Goal: Task Accomplishment & Management: Use online tool/utility

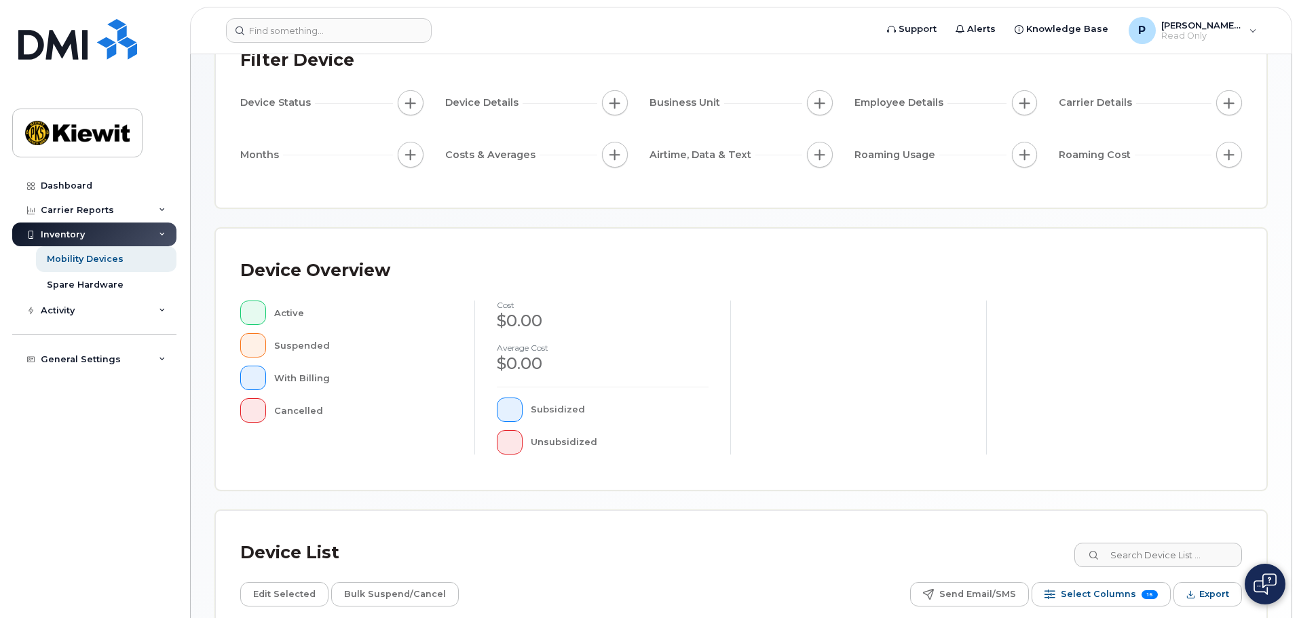
scroll to position [319, 0]
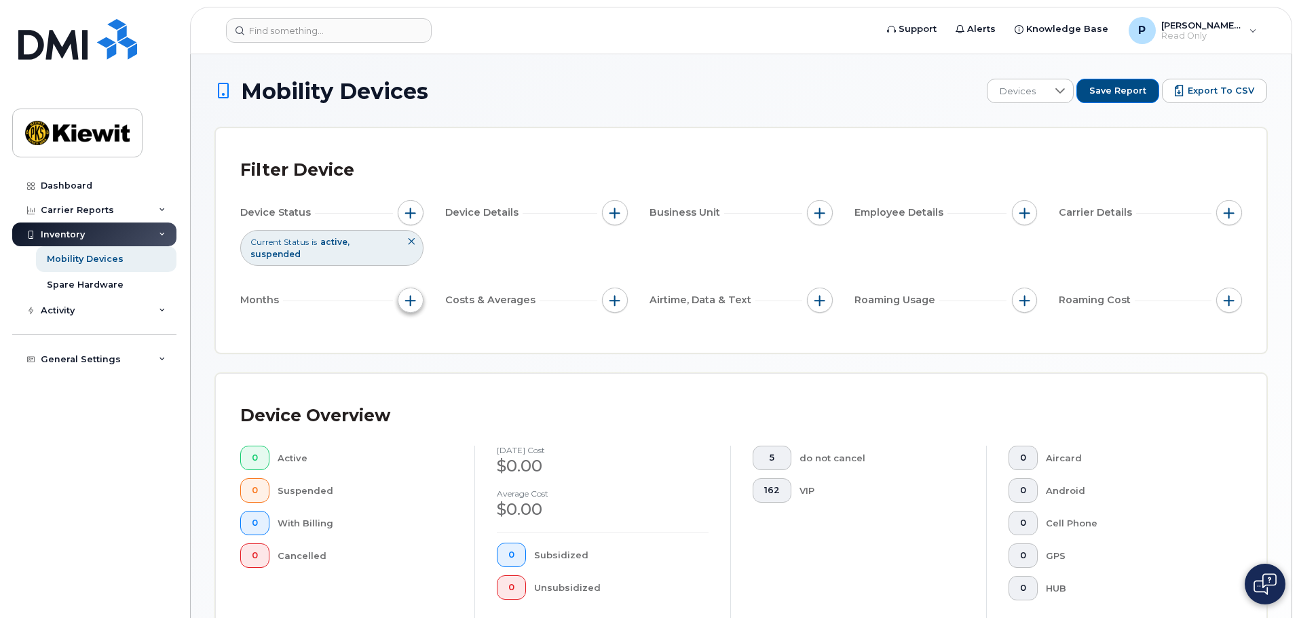
click at [403, 291] on button "button" at bounding box center [411, 301] width 26 height 26
click at [414, 324] on div "Billing Cycle" at bounding box center [447, 330] width 77 height 13
click at [414, 326] on input "Billing Cycle" at bounding box center [414, 329] width 11 height 11
click at [453, 378] on span at bounding box center [444, 386] width 31 height 24
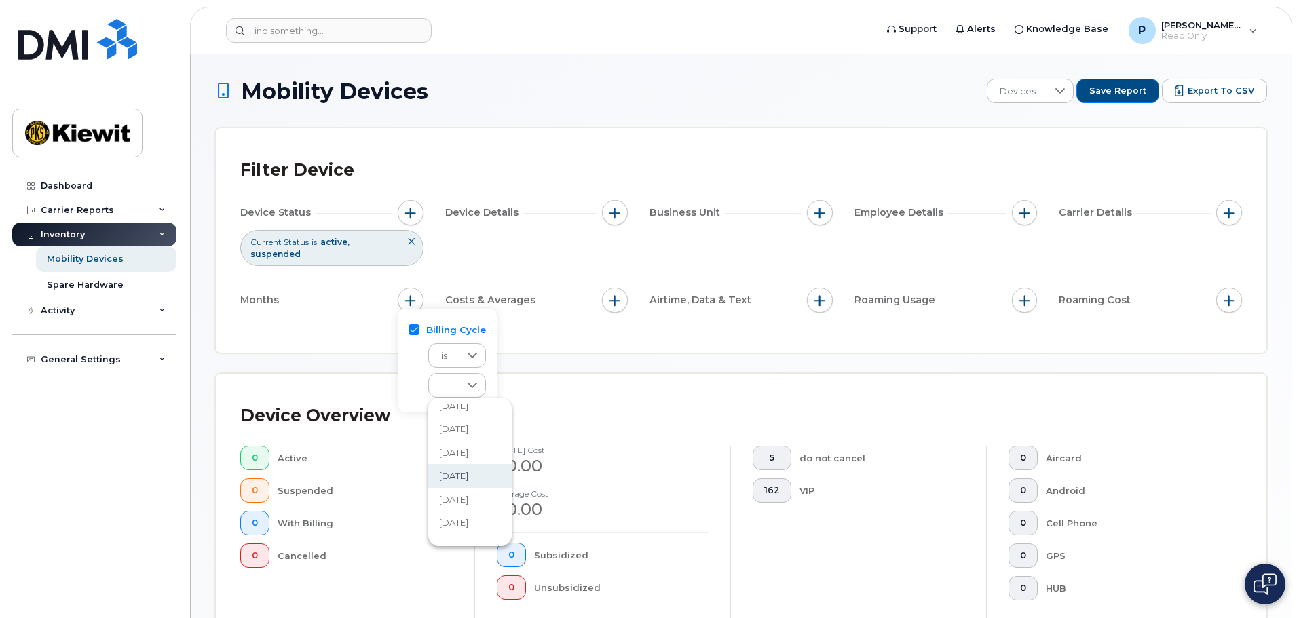
click at [468, 474] on span "[DATE]" at bounding box center [453, 476] width 29 height 13
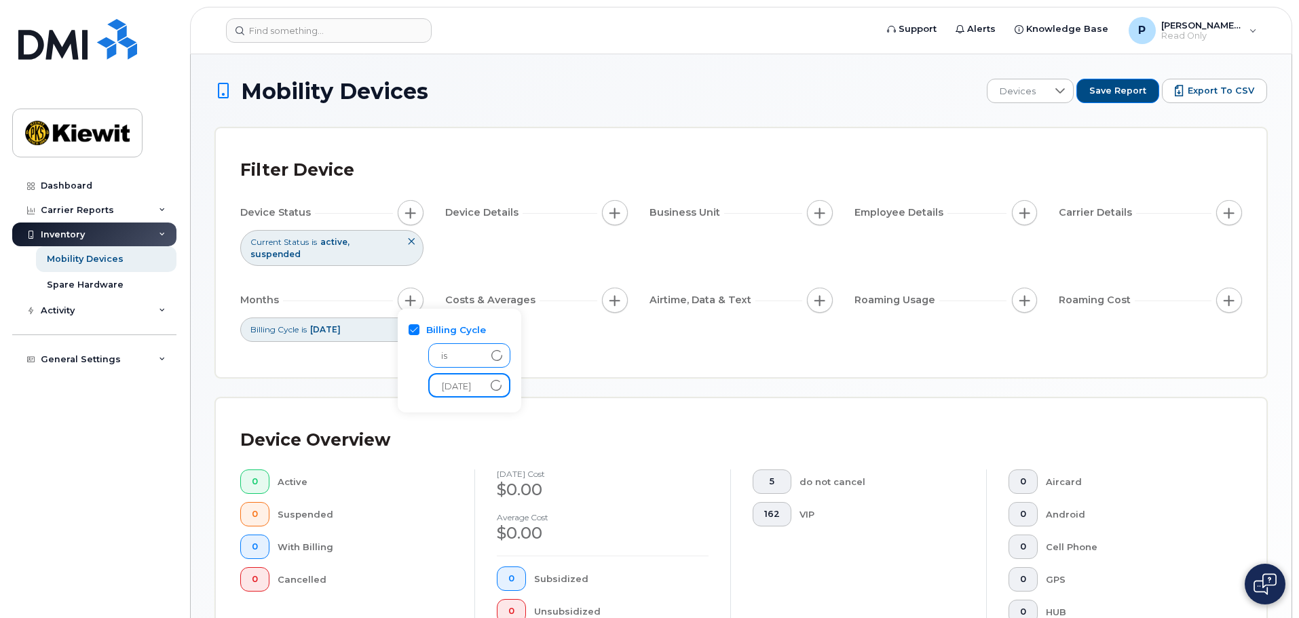
click at [476, 354] on span "is" at bounding box center [456, 356] width 55 height 24
click at [455, 376] on span "[DATE]" at bounding box center [456, 386] width 54 height 24
click at [418, 326] on input "Billing Cycle" at bounding box center [414, 329] width 11 height 11
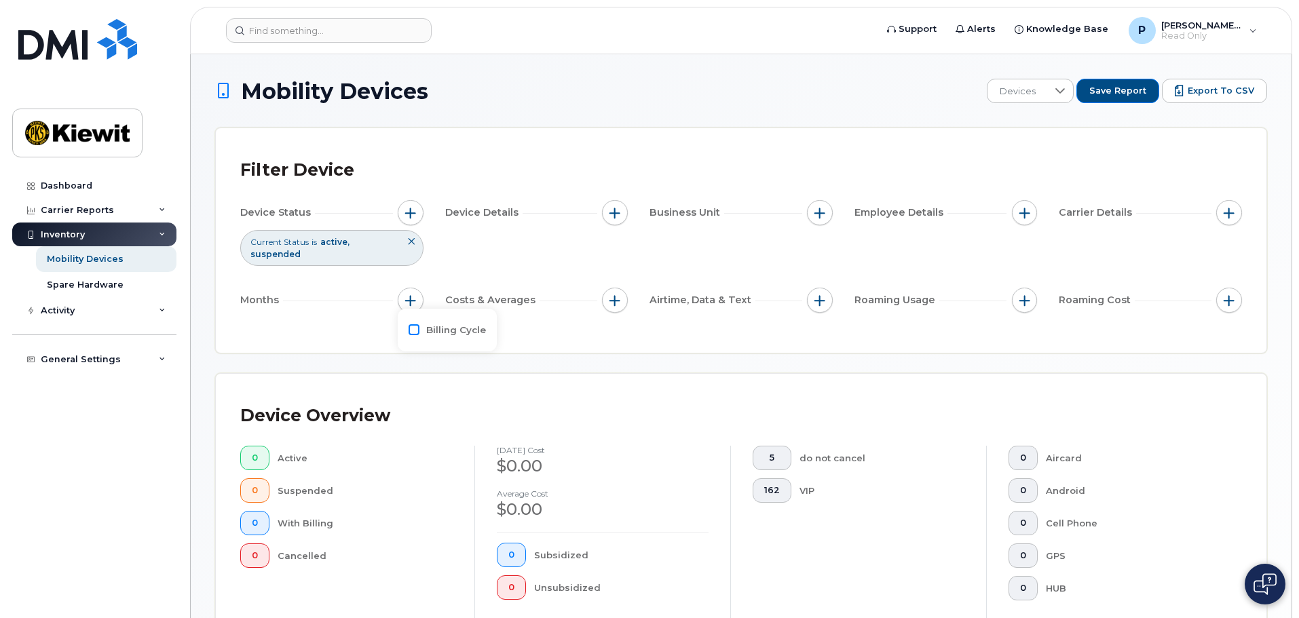
click at [412, 326] on input "Billing Cycle" at bounding box center [414, 329] width 11 height 11
checkbox input "true"
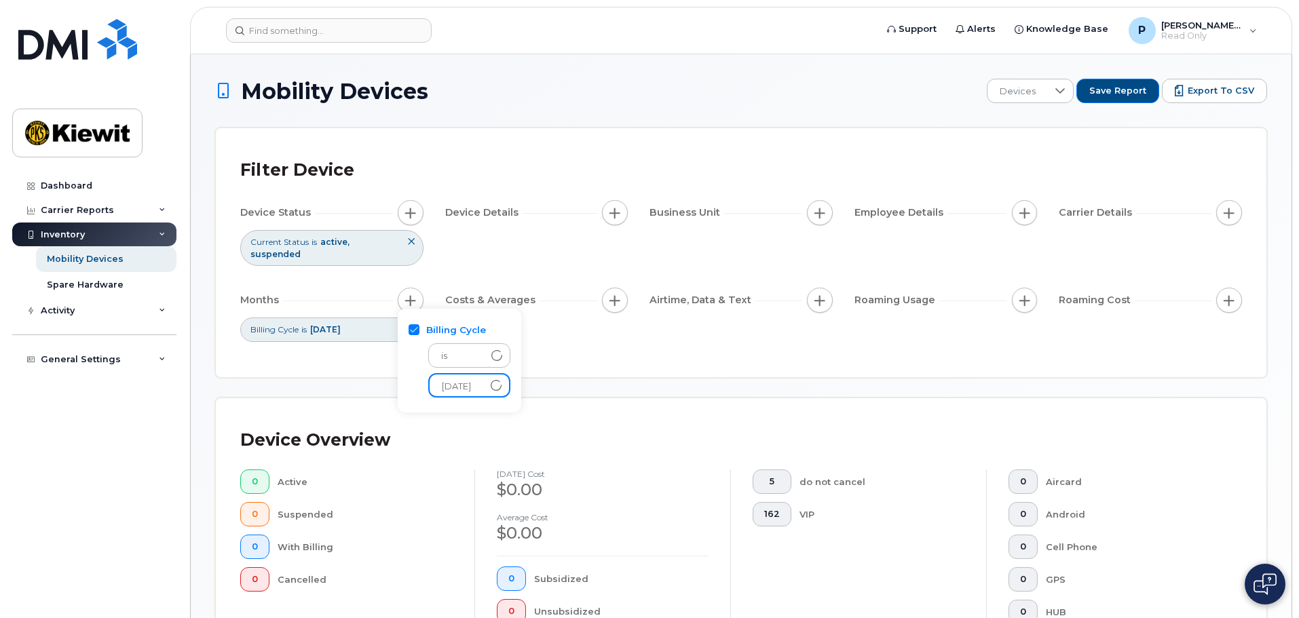
click at [470, 387] on span "[DATE]" at bounding box center [457, 387] width 54 height 24
click at [502, 382] on icon at bounding box center [496, 385] width 11 height 11
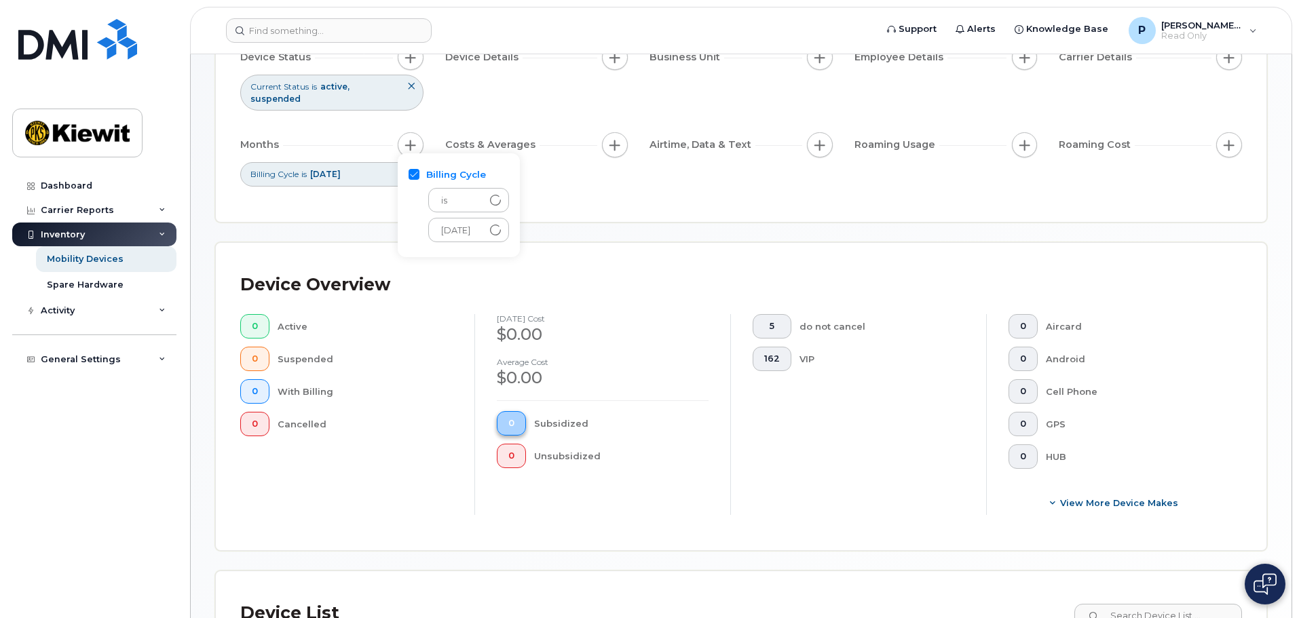
scroll to position [68, 0]
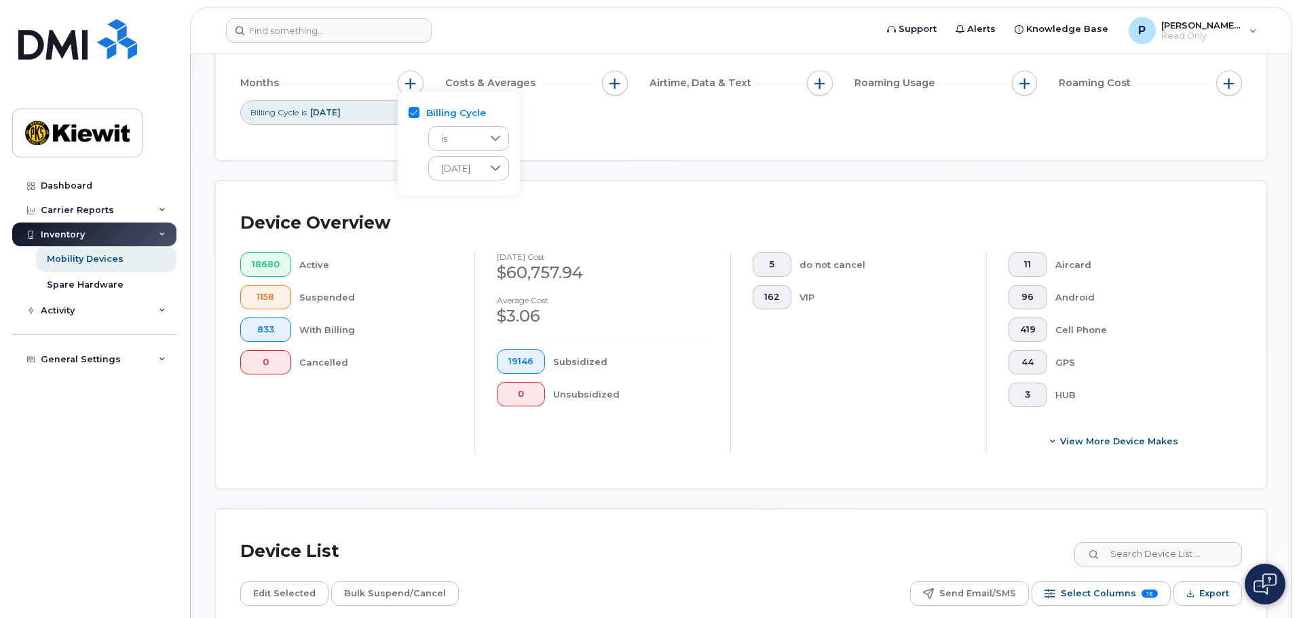
scroll to position [204, 0]
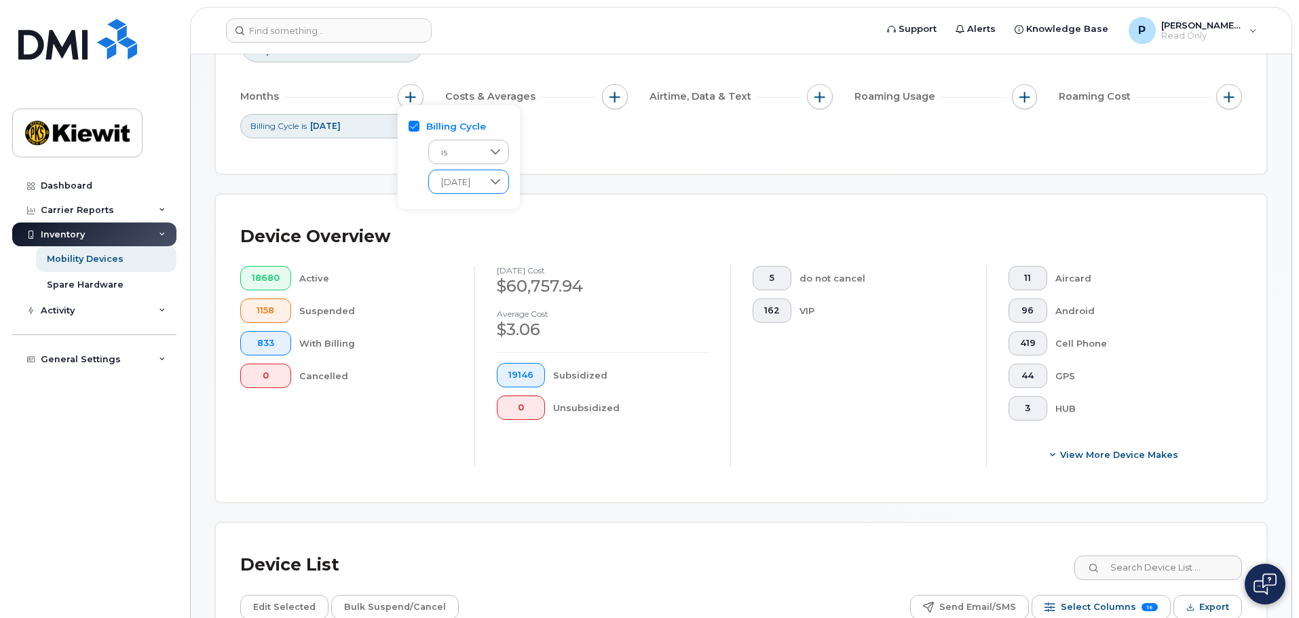
click at [501, 183] on icon at bounding box center [495, 181] width 11 height 11
click at [485, 223] on li "[DATE]" at bounding box center [475, 223] width 94 height 24
click at [645, 195] on div "Device Overview 18680 Active 1158 Suspended 19139 With Billing 0 Cancelled July…" at bounding box center [741, 349] width 1051 height 308
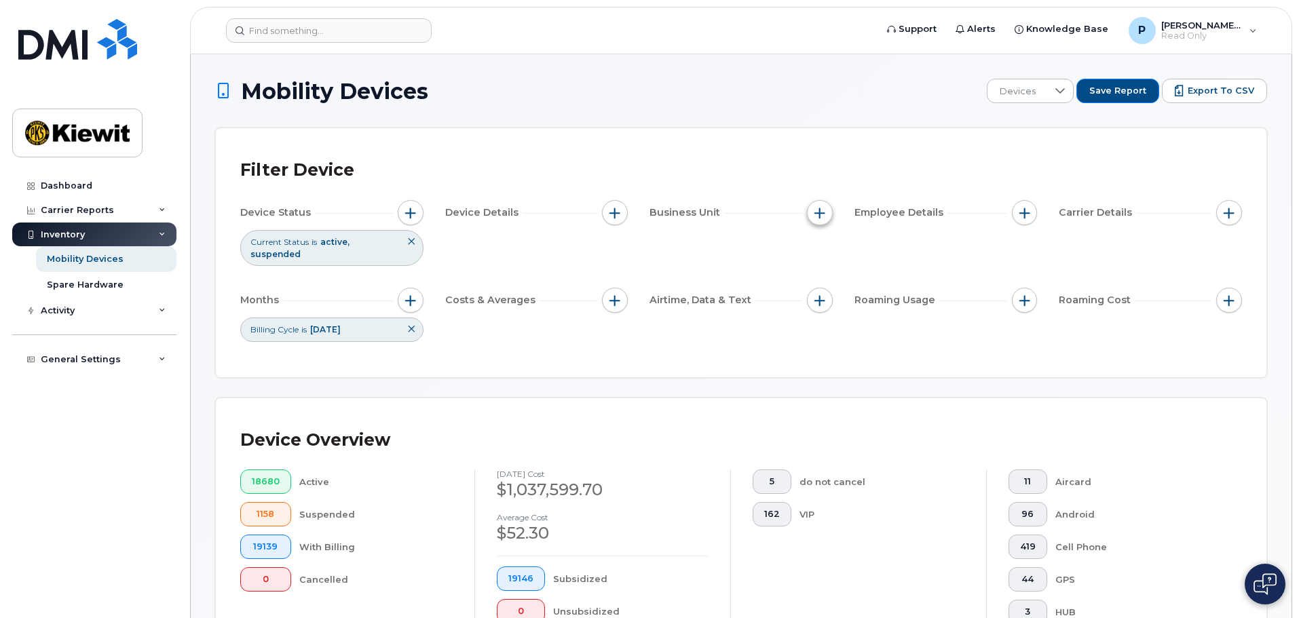
click at [819, 212] on span "button" at bounding box center [819, 213] width 11 height 11
click at [821, 295] on input "Profit Center" at bounding box center [823, 296] width 11 height 11
checkbox input "true"
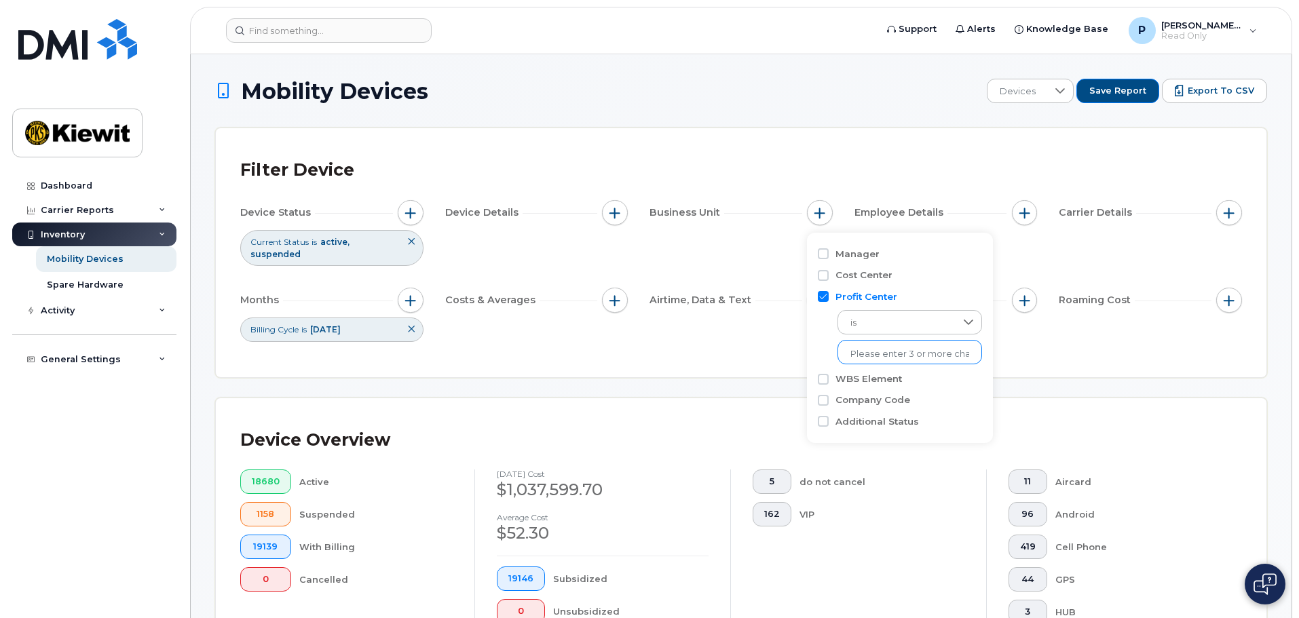
click at [903, 355] on input "text" at bounding box center [909, 354] width 119 height 12
click at [827, 381] on input "WBS Element" at bounding box center [823, 379] width 11 height 11
checkbox input "true"
click at [824, 297] on input "Profit Center" at bounding box center [823, 296] width 11 height 11
checkbox input "false"
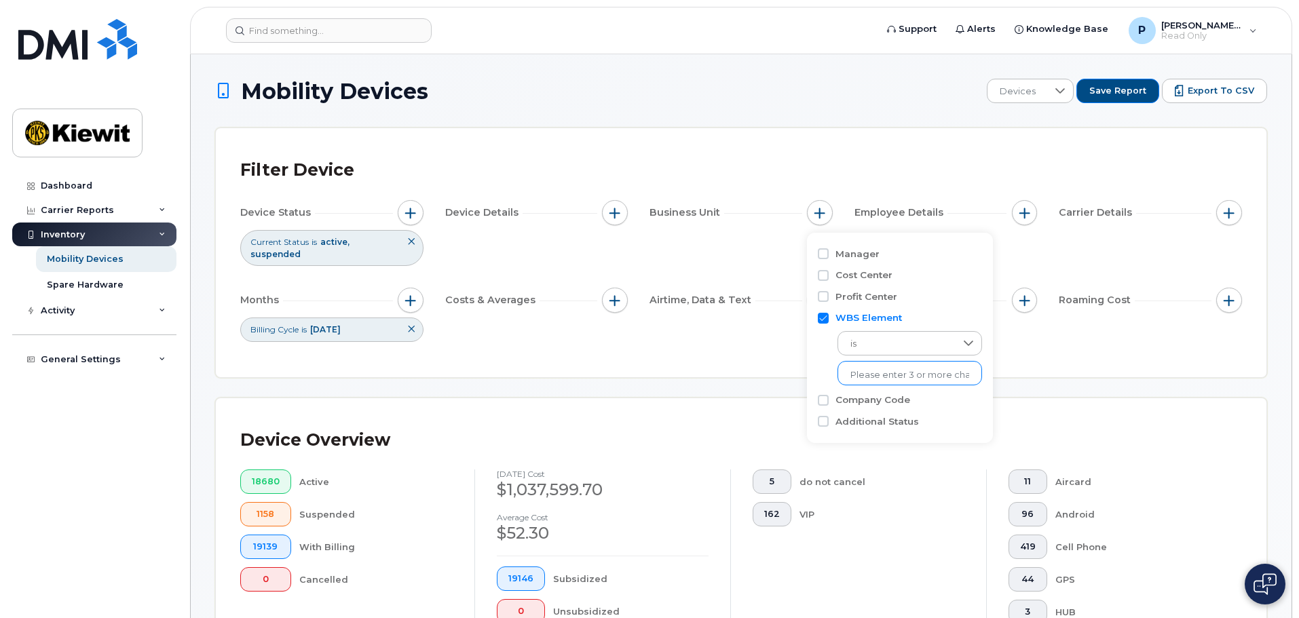
click at [870, 373] on input "text" at bounding box center [909, 375] width 119 height 12
click at [826, 316] on input "WBS Element" at bounding box center [823, 318] width 11 height 11
checkbox input "false"
click at [821, 274] on input "Cost Center" at bounding box center [823, 275] width 11 height 11
checkbox input "true"
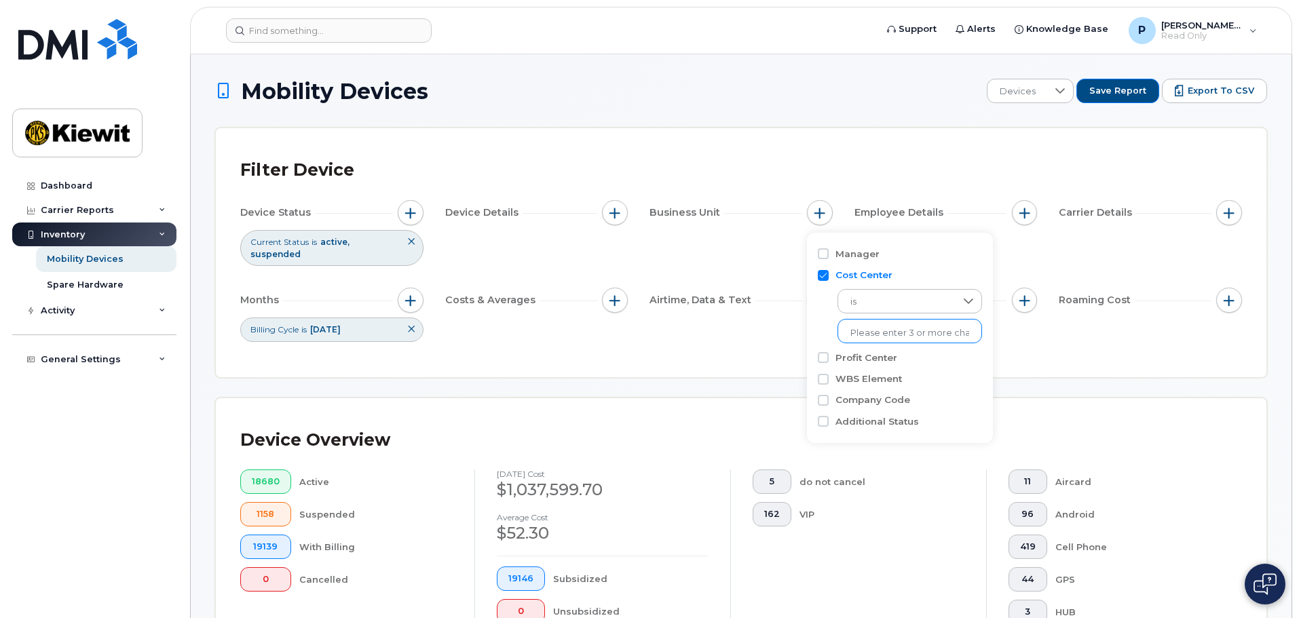
click at [863, 332] on input "text" at bounding box center [909, 333] width 119 height 12
type input "110190"
click at [862, 362] on li "1346 - 110190 - Kiewit Energy Group Inc." at bounding box center [956, 361] width 237 height 25
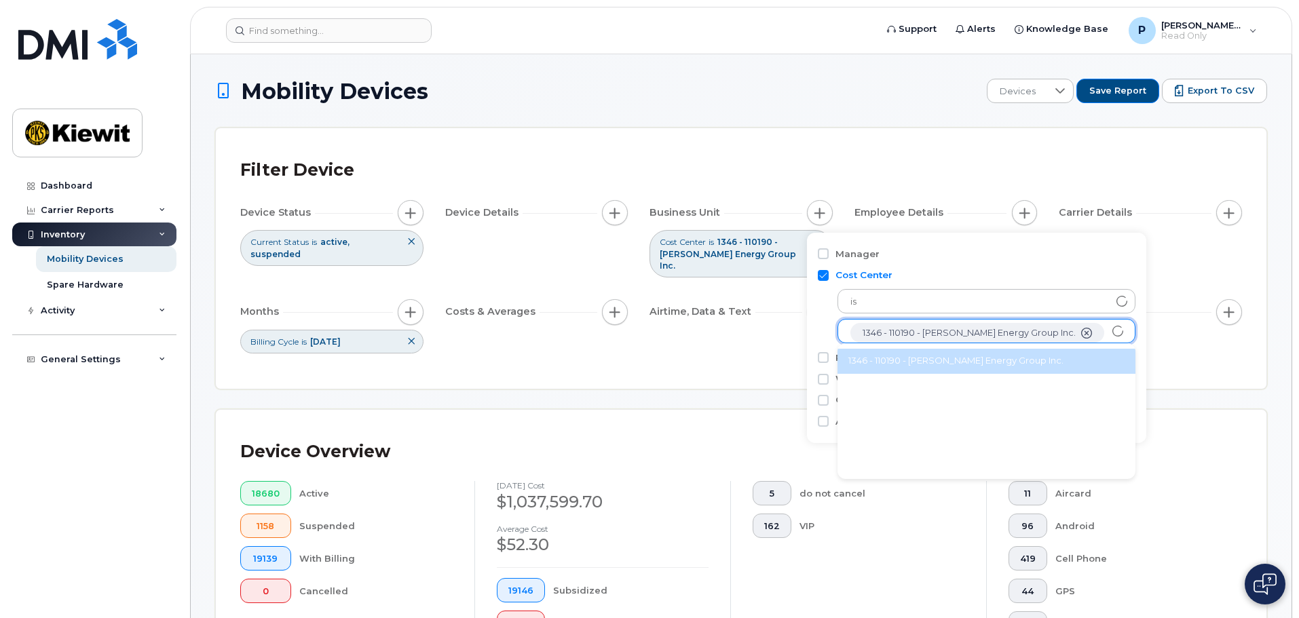
scroll to position [27, 0]
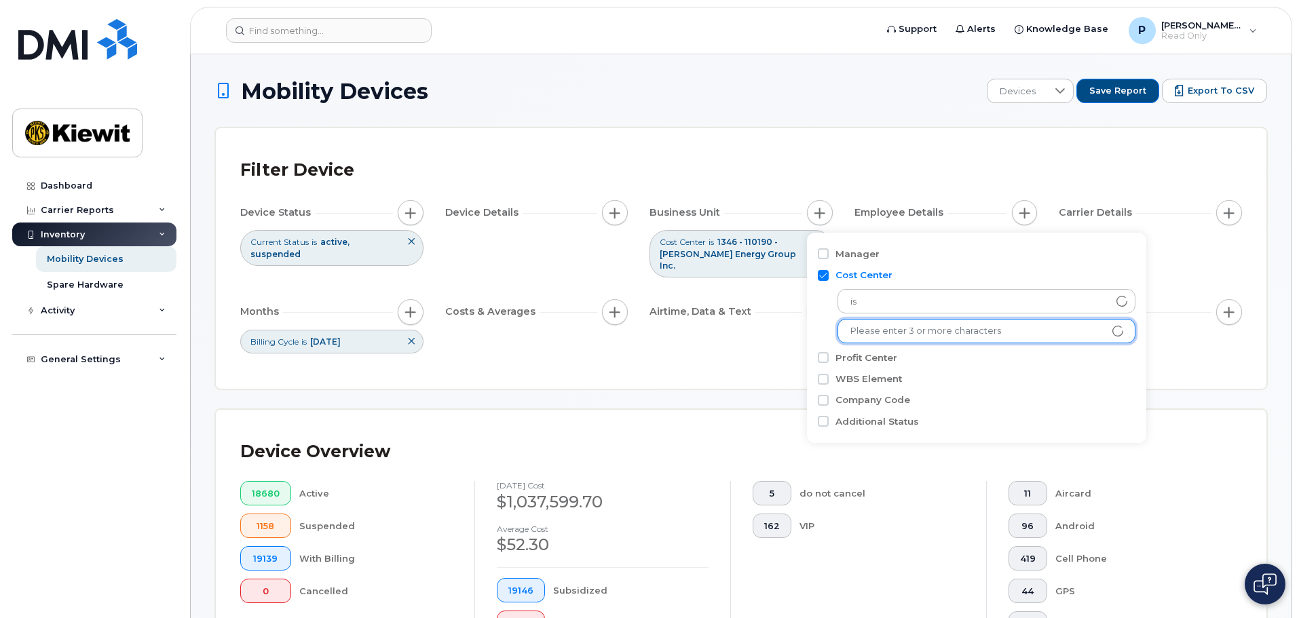
click at [732, 350] on div "Filter Device Device Status Current Status is active suspended Device Details B…" at bounding box center [741, 259] width 1002 height 212
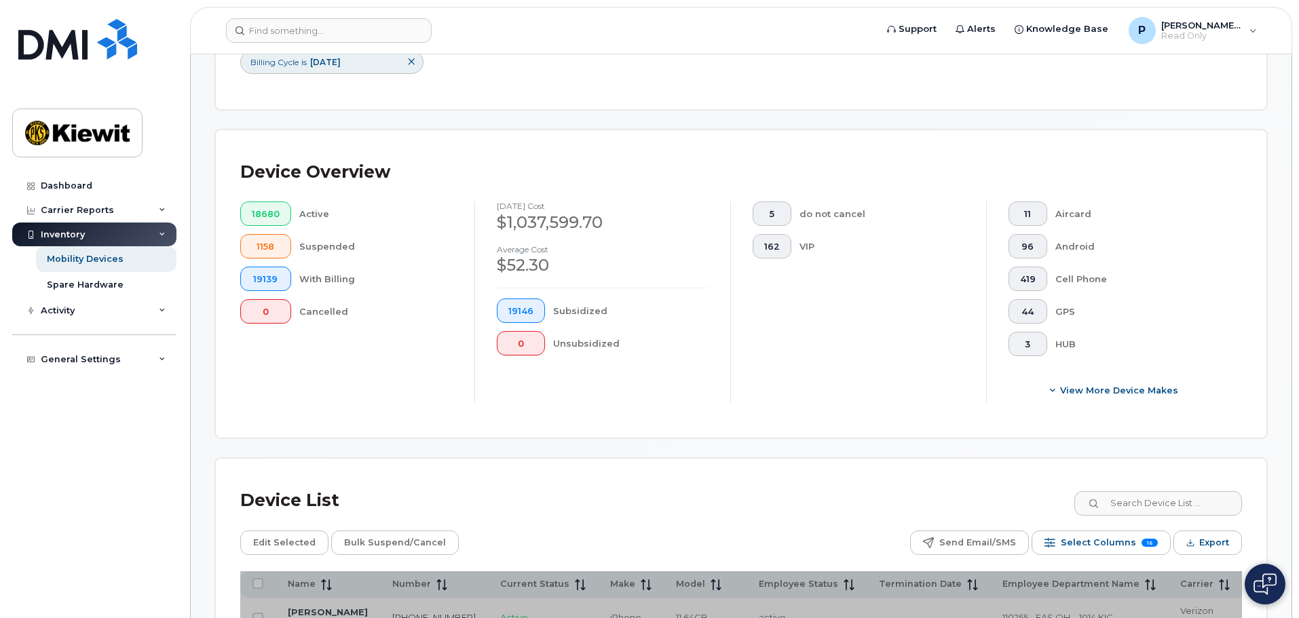
scroll to position [271, 0]
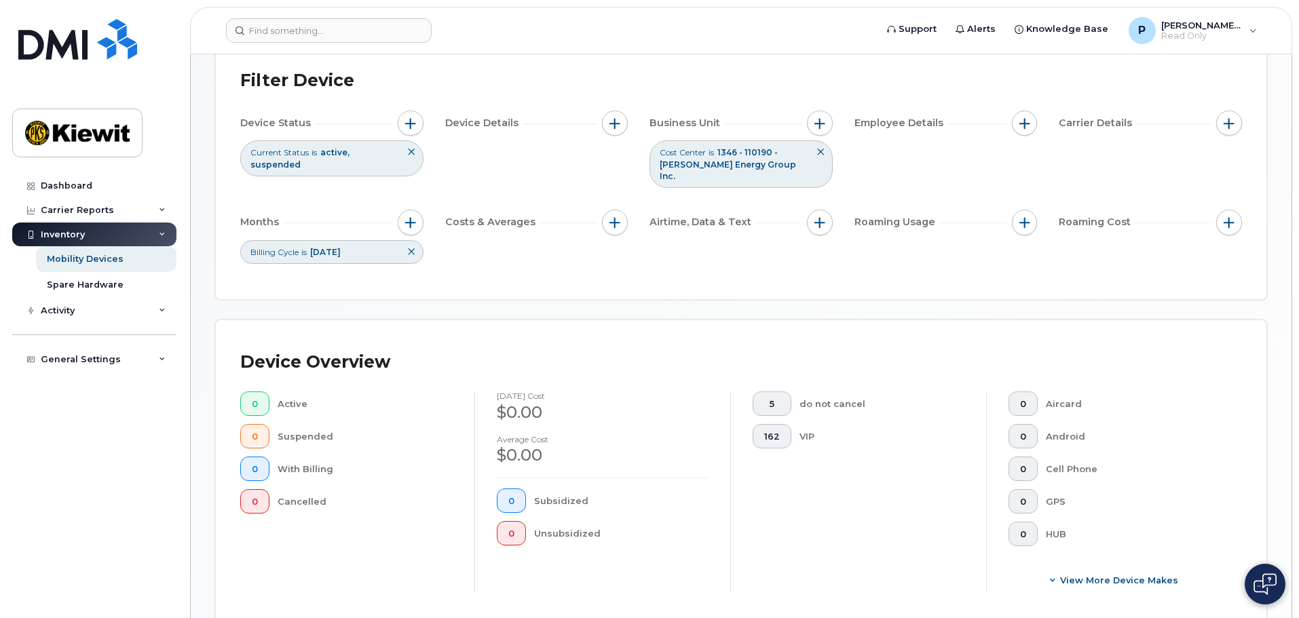
scroll to position [86, 0]
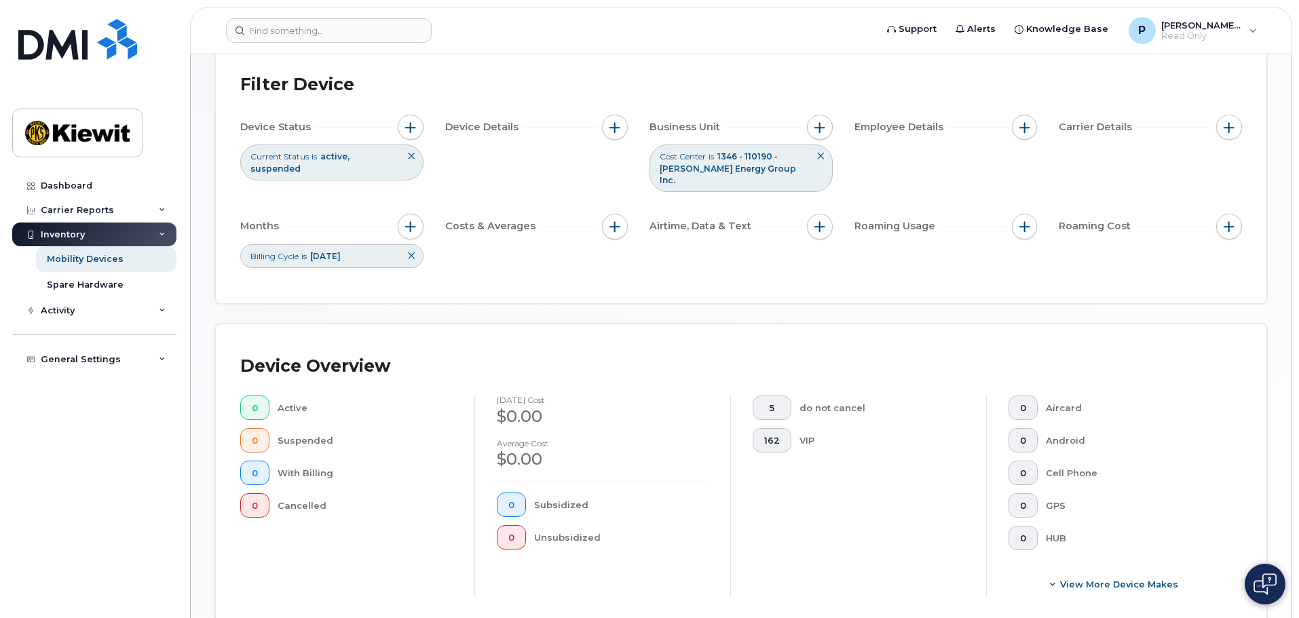
click at [823, 158] on icon at bounding box center [821, 156] width 8 height 8
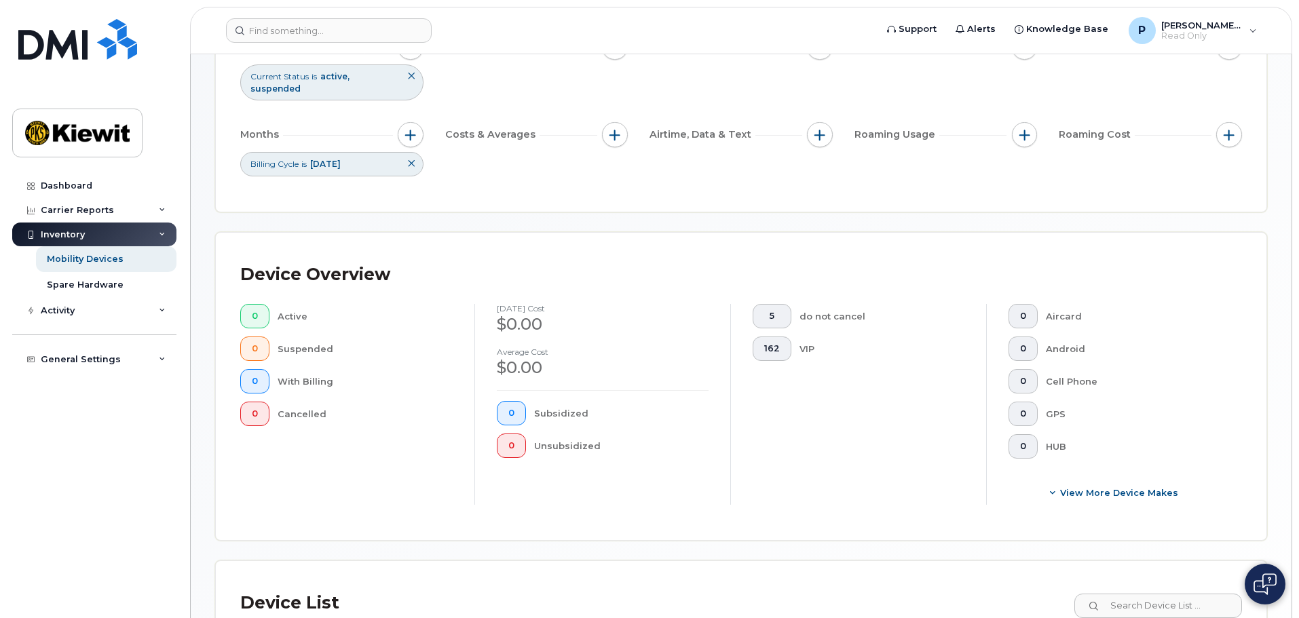
scroll to position [142, 0]
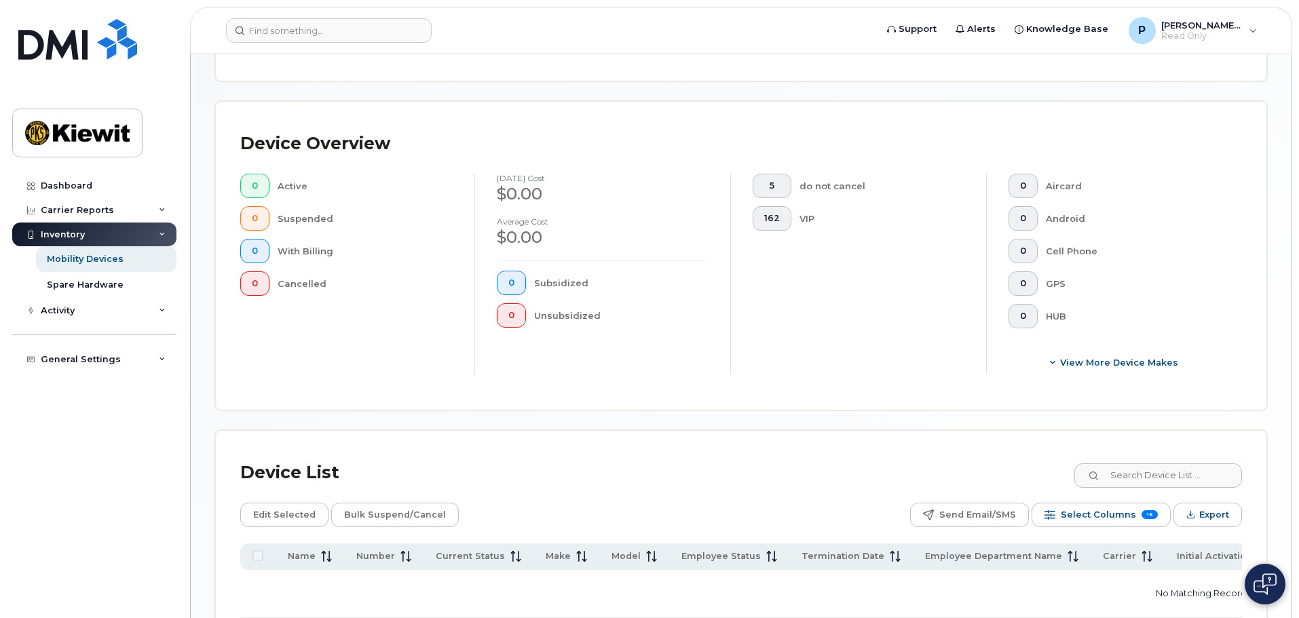
scroll to position [118, 0]
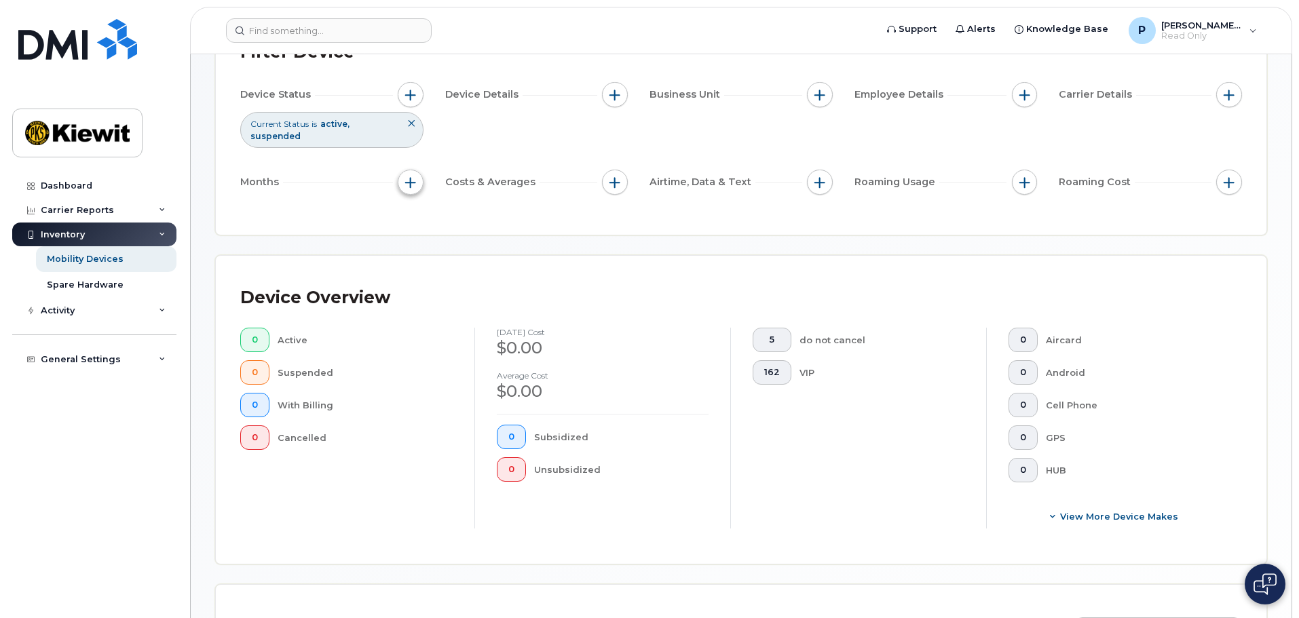
click at [409, 177] on span "button" at bounding box center [410, 182] width 11 height 11
click at [419, 212] on div "Billing Cycle" at bounding box center [447, 212] width 77 height 13
click at [417, 212] on input "Billing Cycle" at bounding box center [414, 211] width 11 height 11
checkbox input "true"
click at [457, 265] on span at bounding box center [444, 268] width 31 height 24
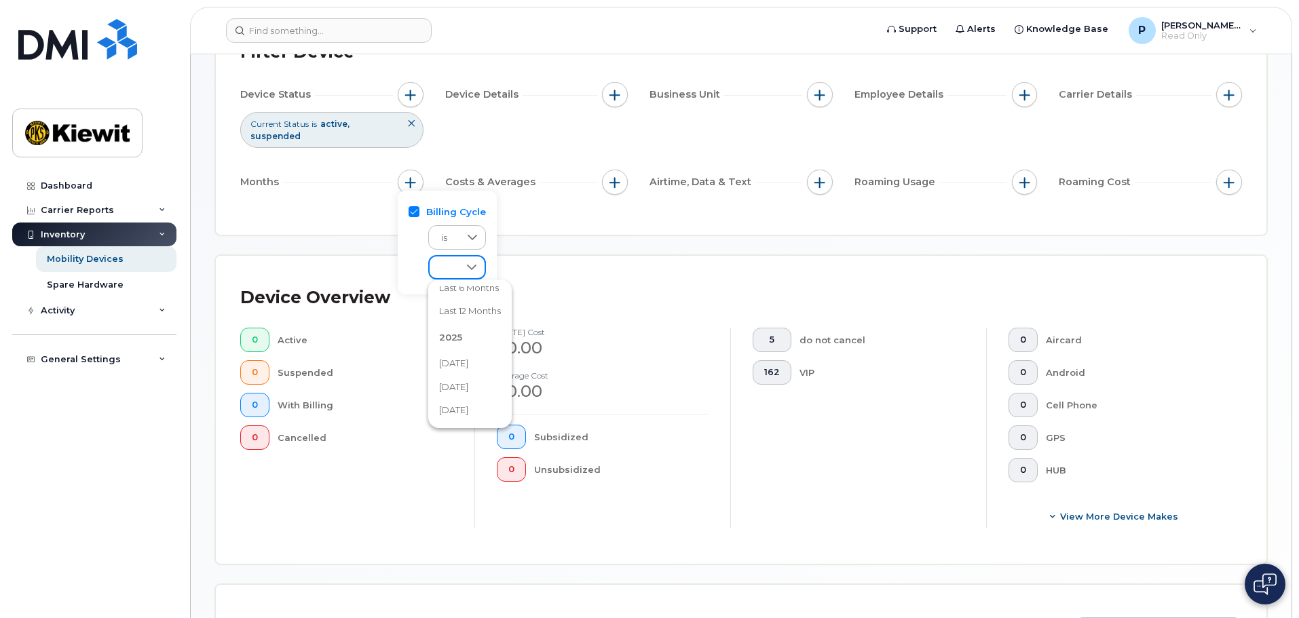
scroll to position [136, 0]
click at [468, 322] on span "[DATE]" at bounding box center [453, 319] width 29 height 13
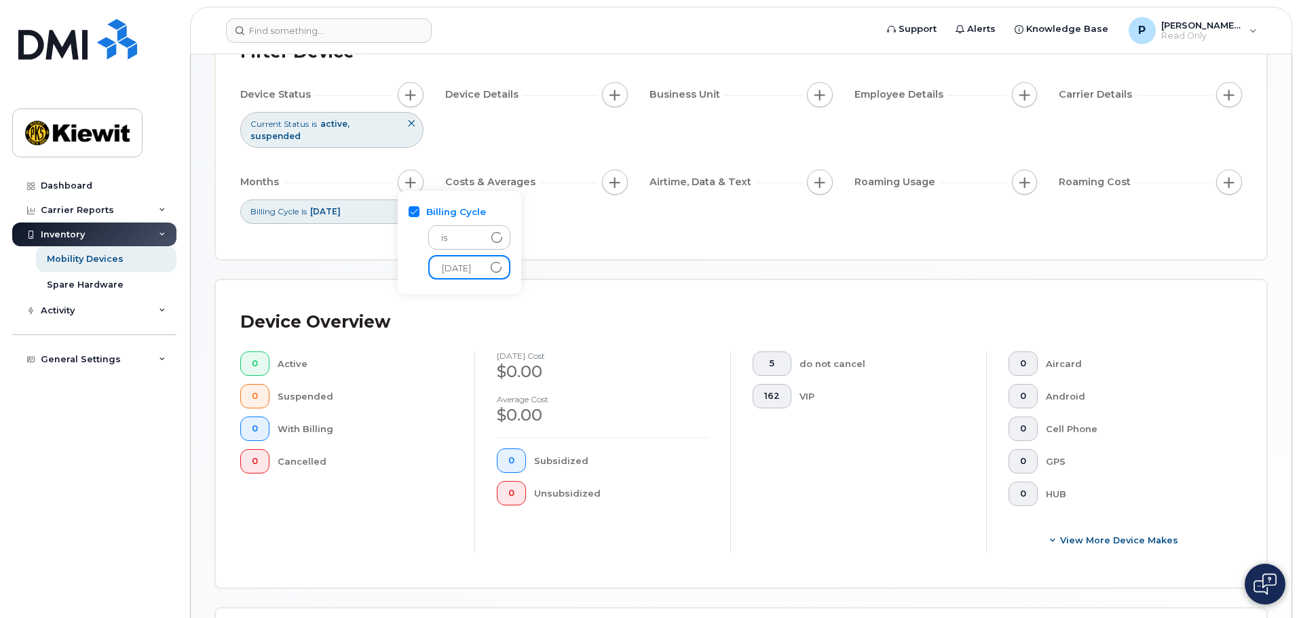
click at [601, 238] on div "Filter Device Device Status Current Status is active suspended Device Details B…" at bounding box center [741, 134] width 1051 height 249
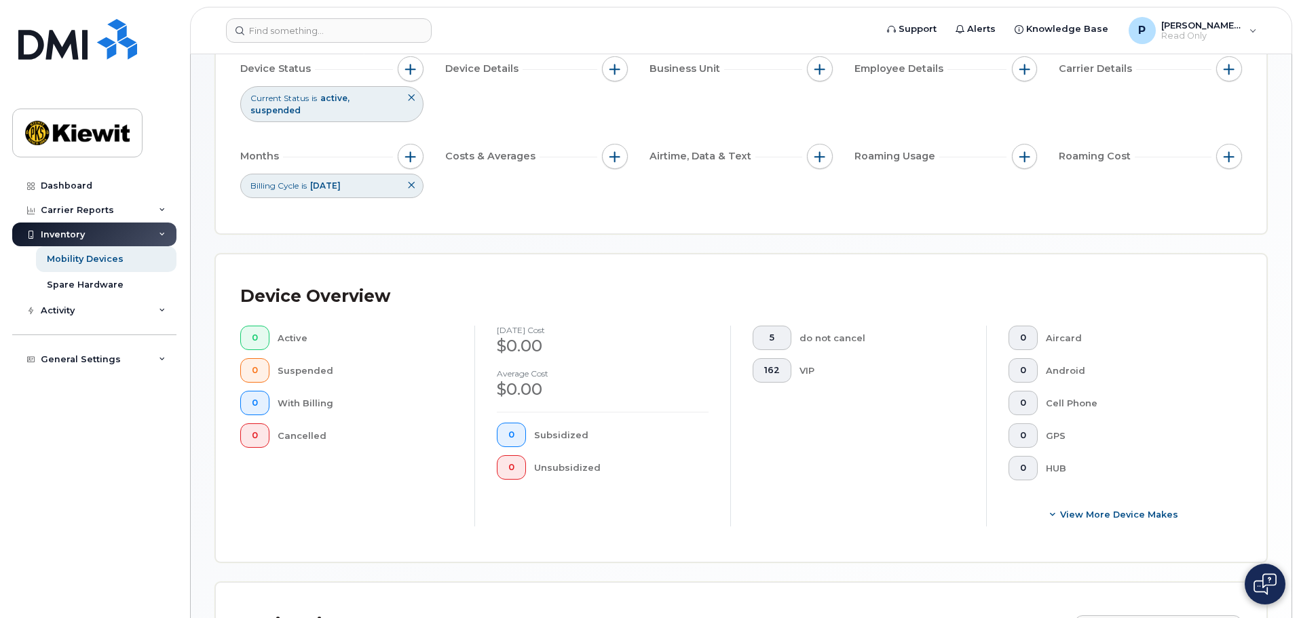
scroll to position [0, 0]
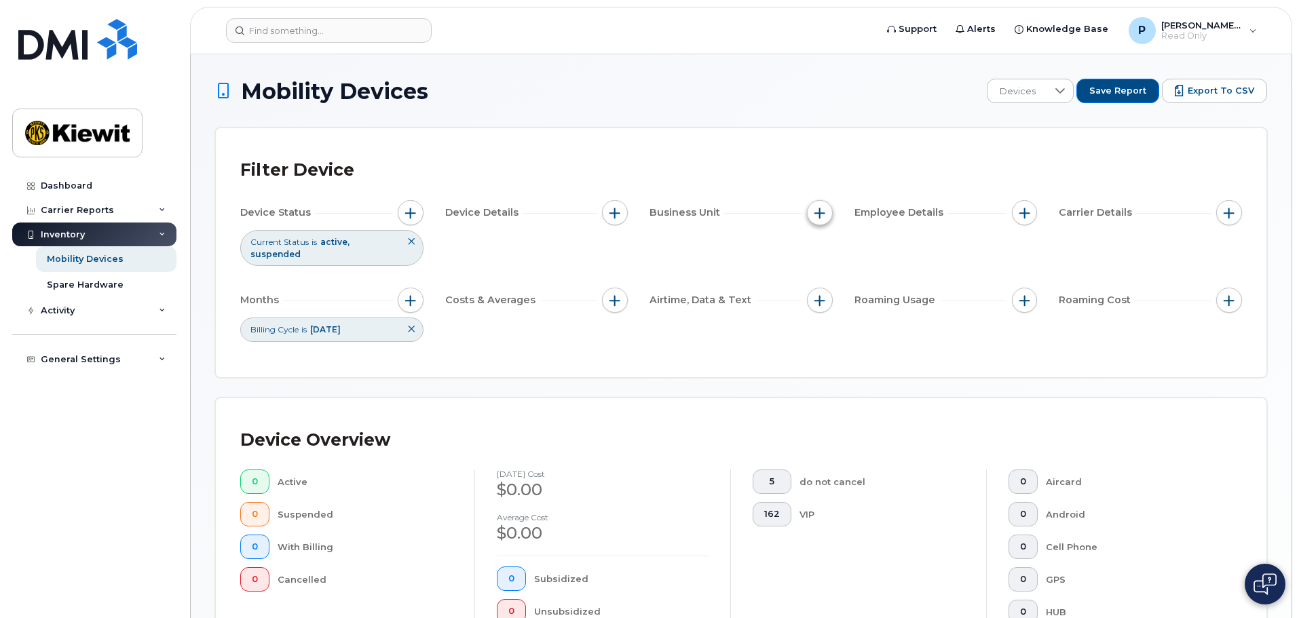
click at [827, 209] on button "button" at bounding box center [820, 213] width 26 height 26
click at [822, 319] on input "WBS Element" at bounding box center [823, 318] width 11 height 11
checkbox input "true"
click at [866, 360] on div "is No results found" at bounding box center [900, 354] width 164 height 61
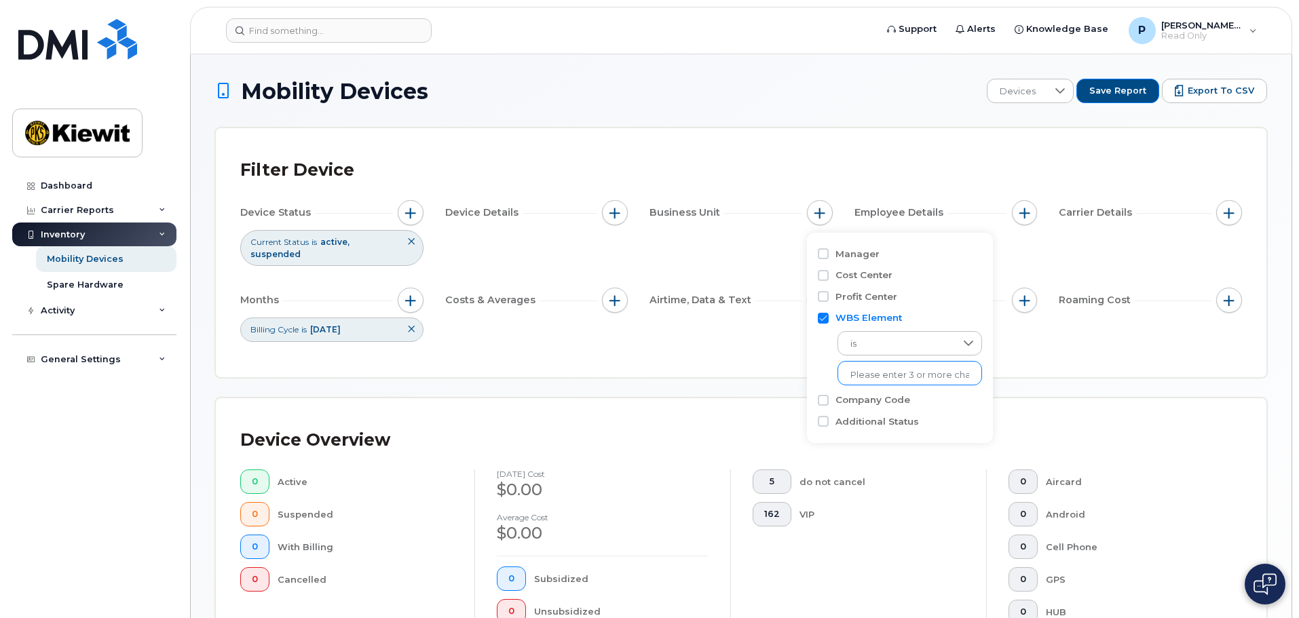
click at [873, 362] on ul at bounding box center [910, 373] width 145 height 24
click at [861, 382] on li at bounding box center [909, 376] width 119 height 20
click at [802, 375] on div "Mobility Devices Devices Save Report Export to CSV Filter Device Device Status …" at bounding box center [741, 525] width 1052 height 893
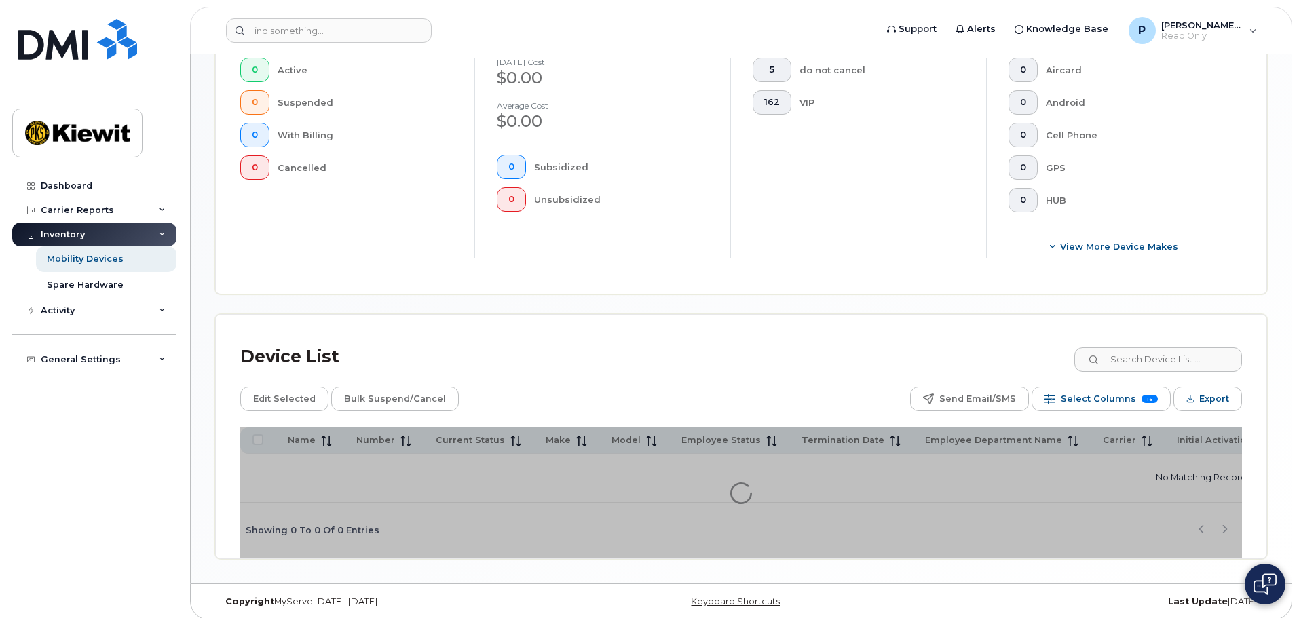
scroll to position [413, 0]
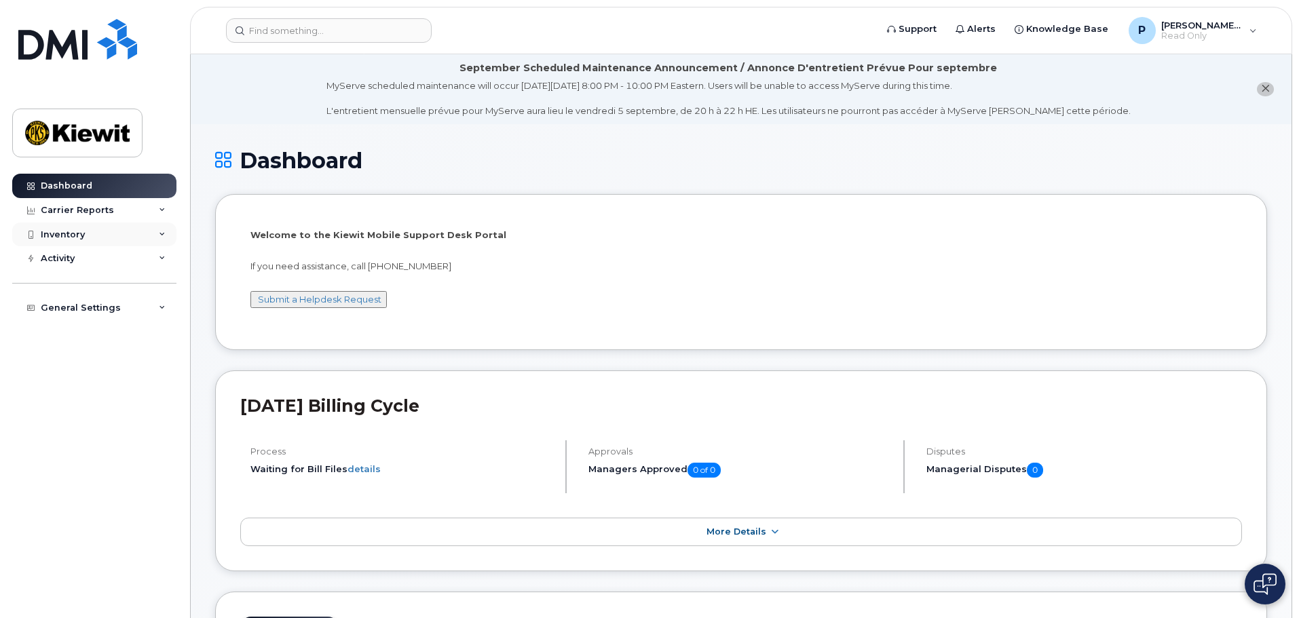
click at [96, 233] on div "Inventory" at bounding box center [94, 235] width 164 height 24
click at [92, 257] on div "Mobility Devices" at bounding box center [85, 259] width 77 height 12
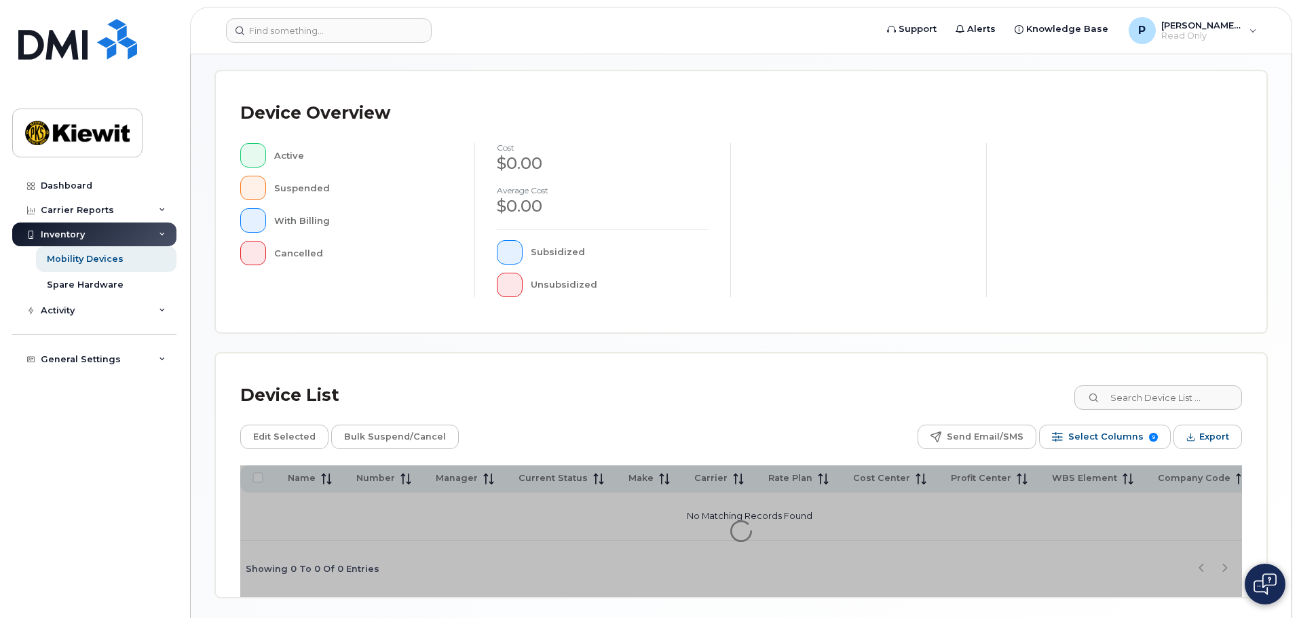
scroll to position [271, 0]
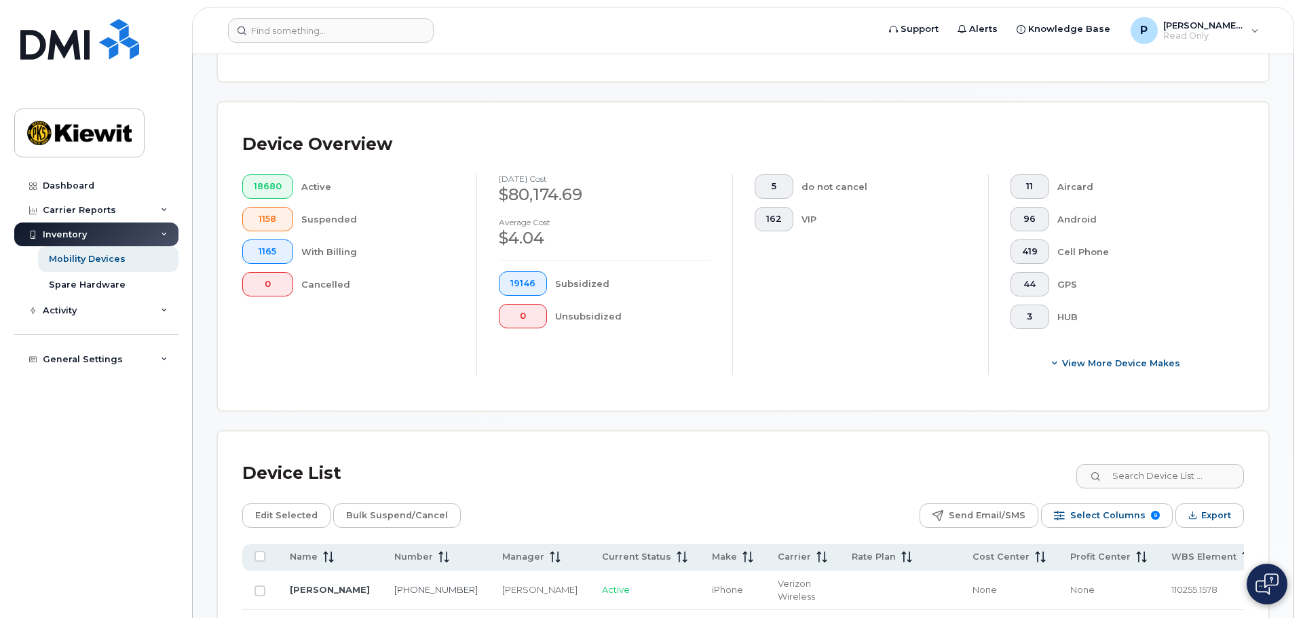
scroll to position [295, 0]
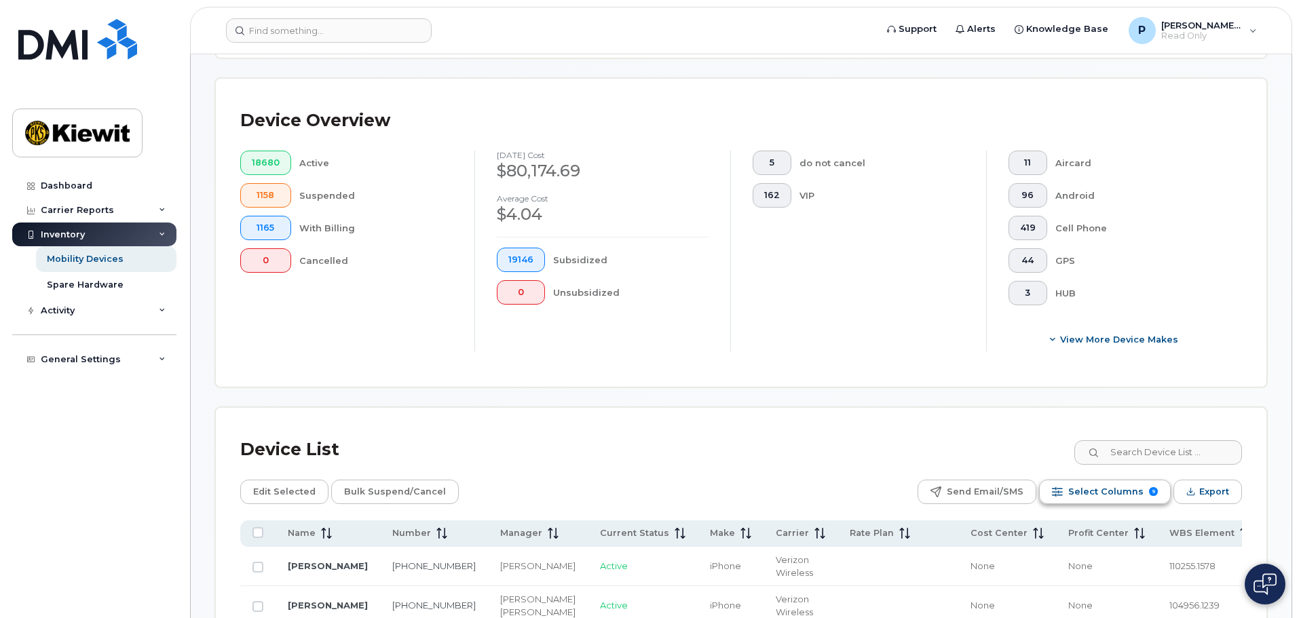
click at [1099, 482] on span "Select Columns" at bounding box center [1105, 492] width 75 height 20
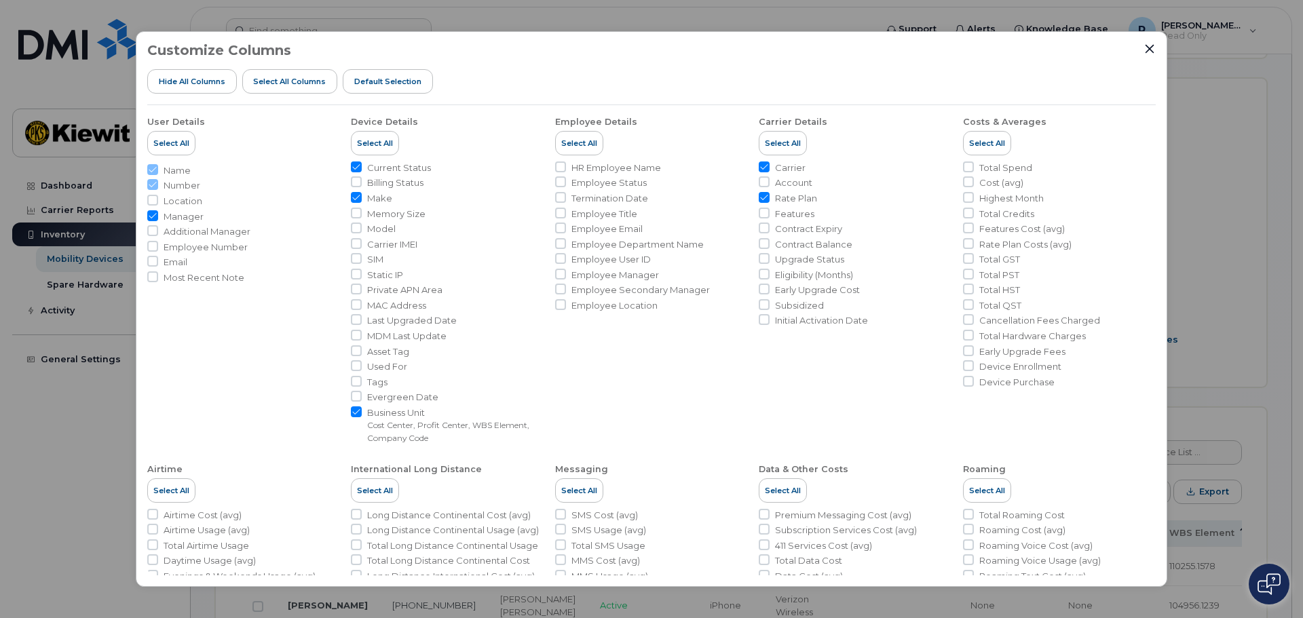
click at [387, 230] on span "Model" at bounding box center [381, 229] width 29 height 13
click at [362, 230] on input "Model" at bounding box center [356, 228] width 11 height 11
checkbox input "true"
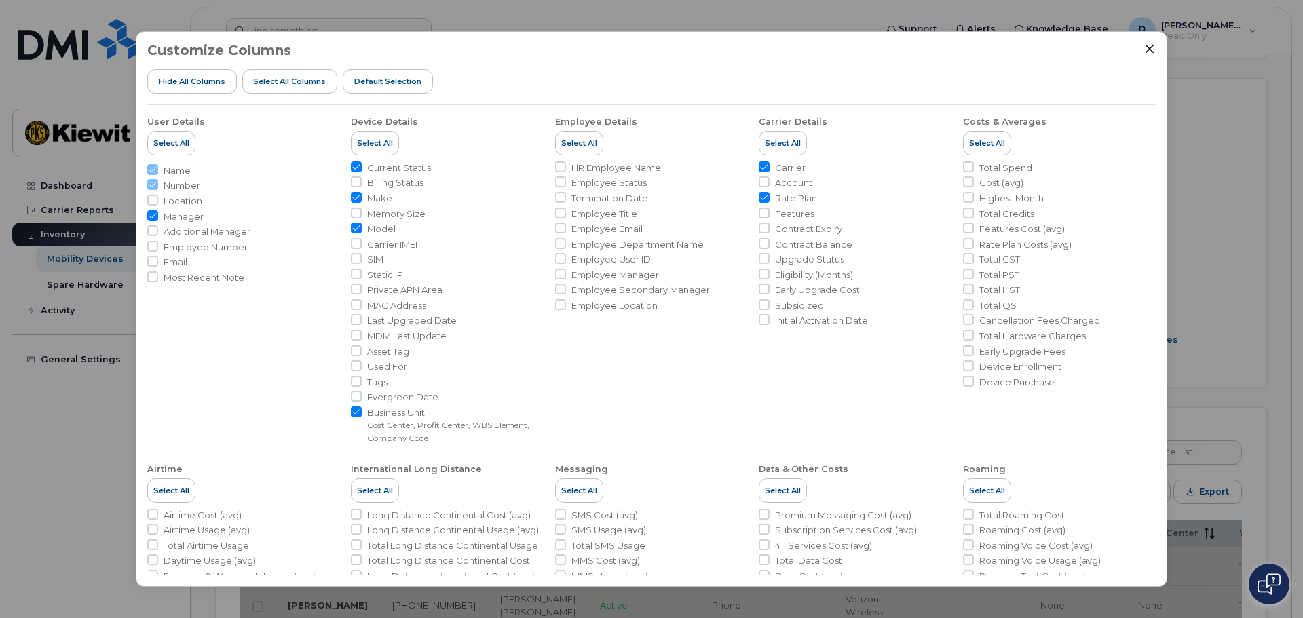
click at [603, 185] on span "Employee Status" at bounding box center [608, 182] width 75 height 13
click at [566, 185] on input "Employee Status" at bounding box center [560, 181] width 11 height 11
checkbox input "true"
click at [579, 202] on span "Termination Date" at bounding box center [609, 198] width 77 height 13
click at [566, 202] on input "Termination Date" at bounding box center [560, 197] width 11 height 11
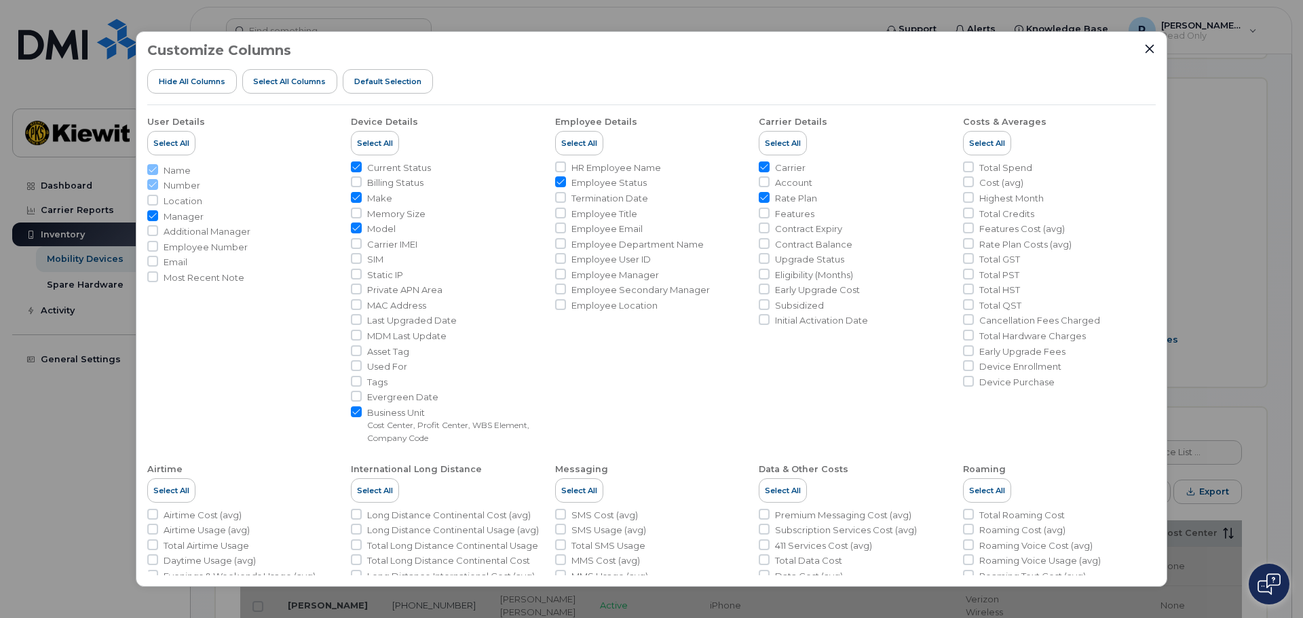
checkbox input "true"
click at [589, 244] on span "Employee Department Name" at bounding box center [637, 244] width 132 height 13
click at [566, 244] on input "Employee Department Name" at bounding box center [560, 243] width 11 height 11
checkbox input "true"
click at [798, 202] on span "Rate Plan" at bounding box center [796, 198] width 42 height 13
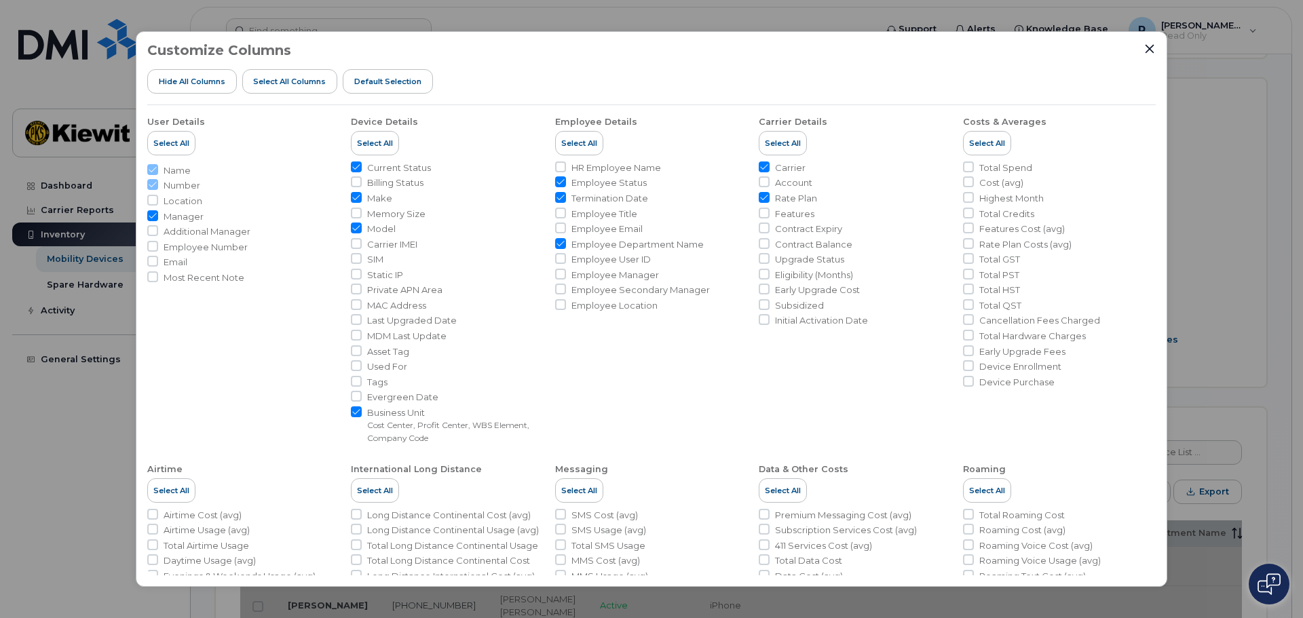
click at [770, 202] on input "Rate Plan" at bounding box center [764, 197] width 11 height 11
checkbox input "false"
click at [798, 320] on span "Initial Activation Date" at bounding box center [821, 320] width 93 height 13
click at [770, 320] on input "Initial Activation Date" at bounding box center [764, 319] width 11 height 11
checkbox input "true"
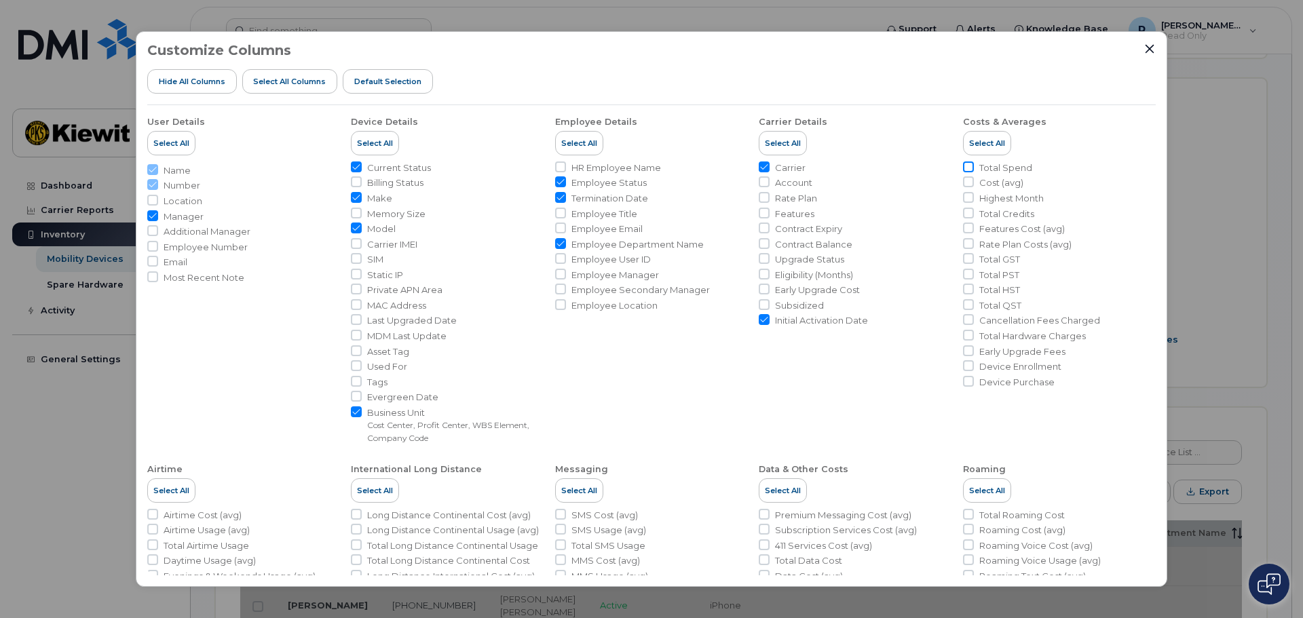
click at [967, 168] on input "Total Spend" at bounding box center [968, 167] width 11 height 11
checkbox input "true"
click at [967, 377] on input "Device Purchase" at bounding box center [968, 381] width 11 height 11
checkbox input "true"
click at [193, 219] on span "Manager" at bounding box center [184, 216] width 40 height 13
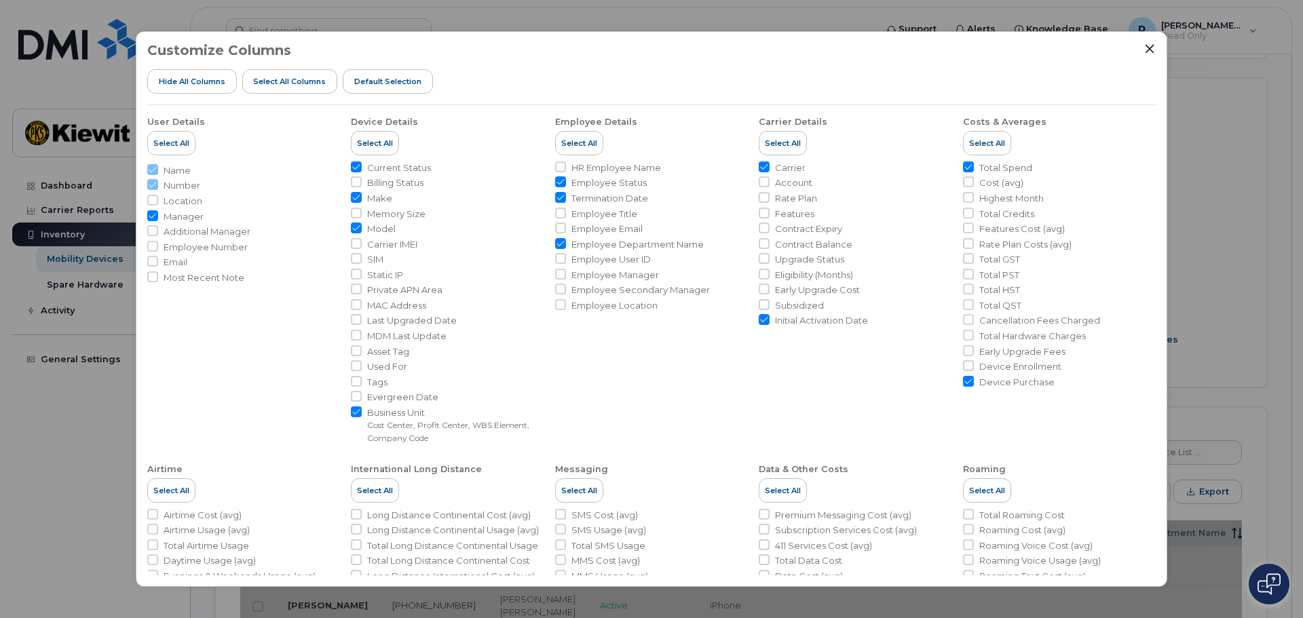
click at [158, 219] on input "Manager" at bounding box center [152, 215] width 11 height 11
checkbox input "false"
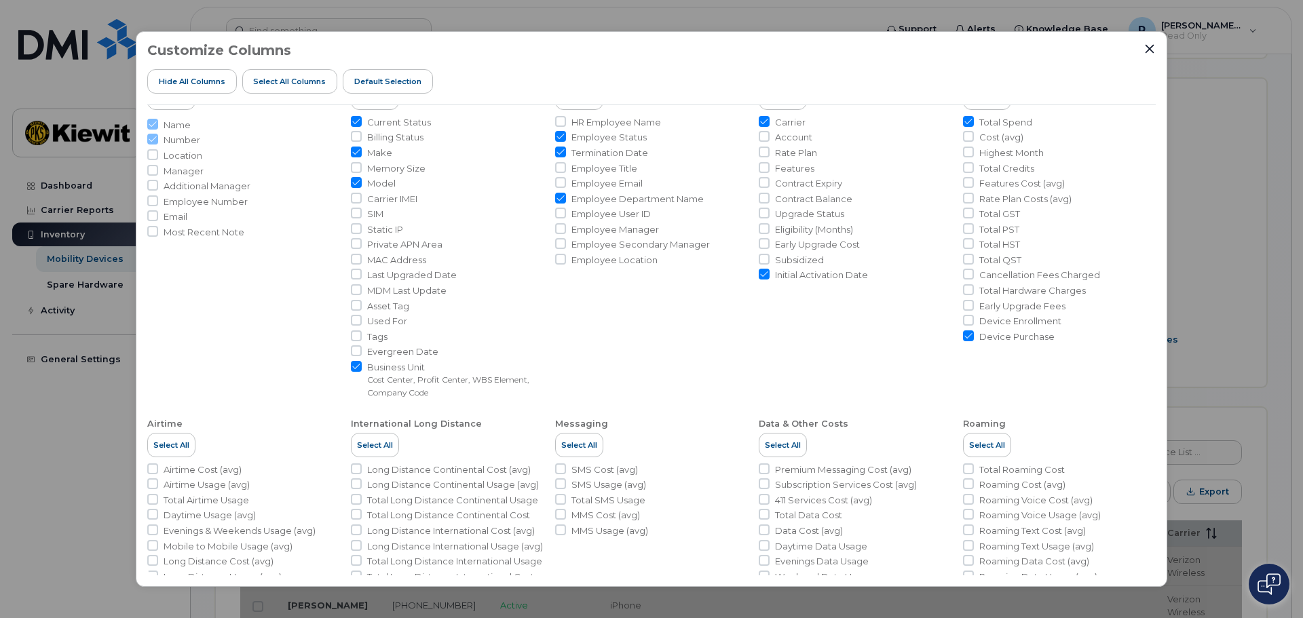
scroll to position [68, 0]
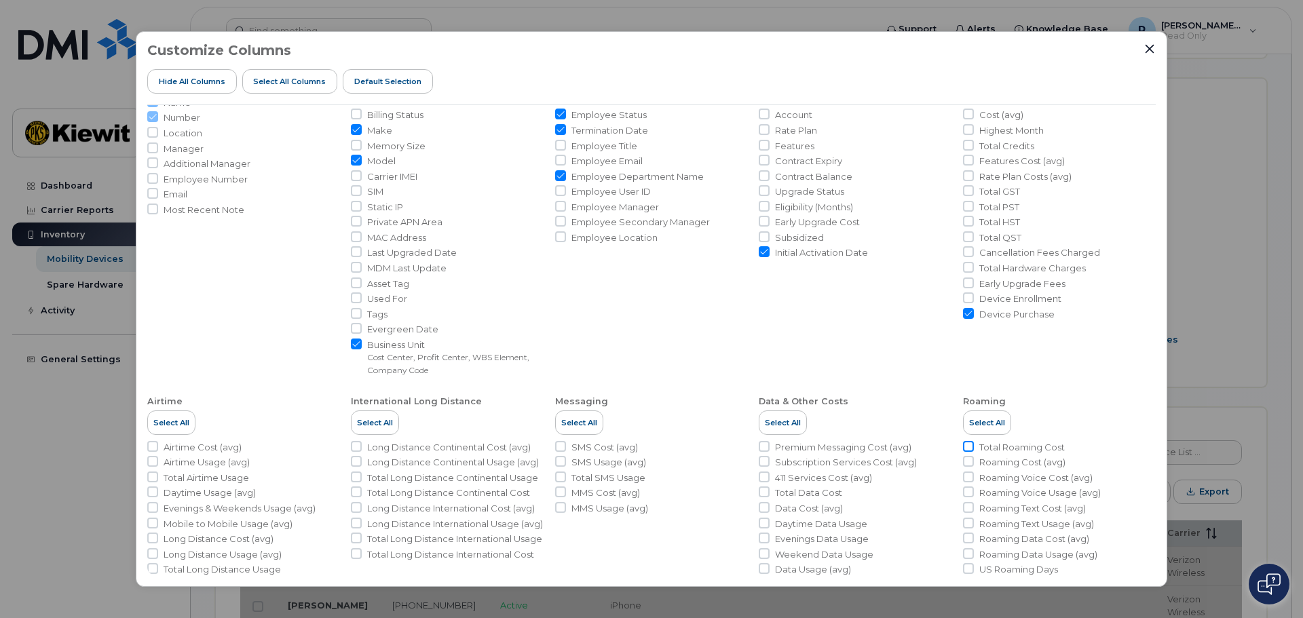
click at [966, 449] on input "Total Roaming Cost" at bounding box center [968, 446] width 11 height 11
checkbox input "true"
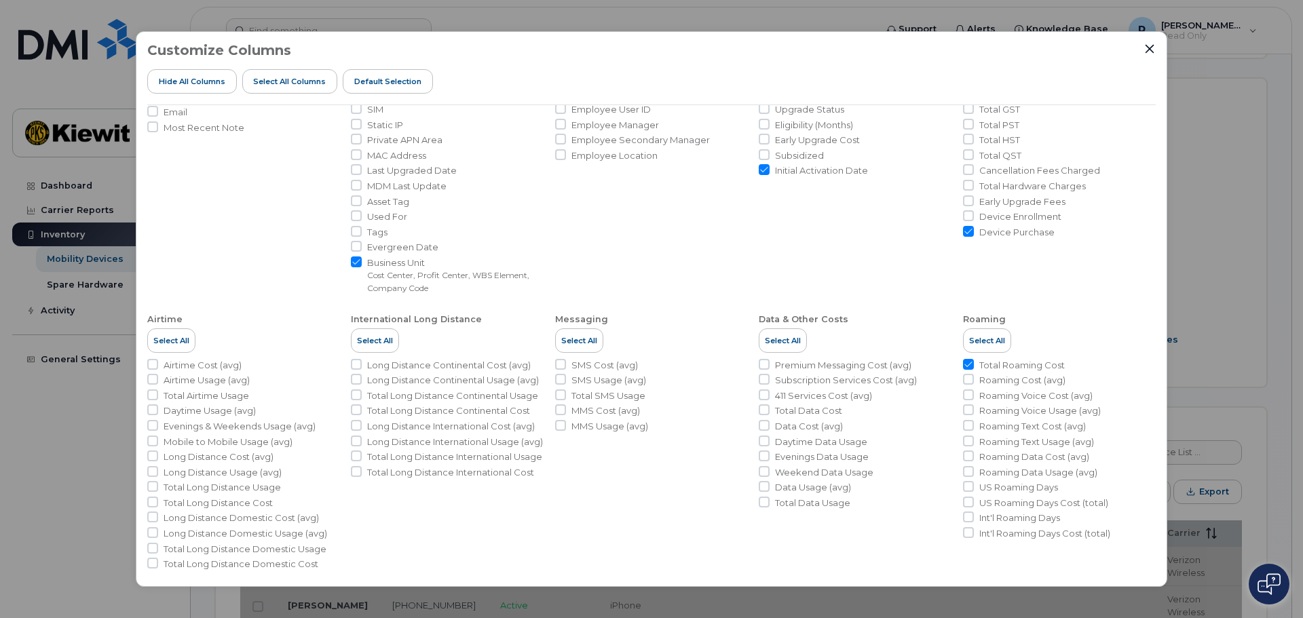
scroll to position [162, 0]
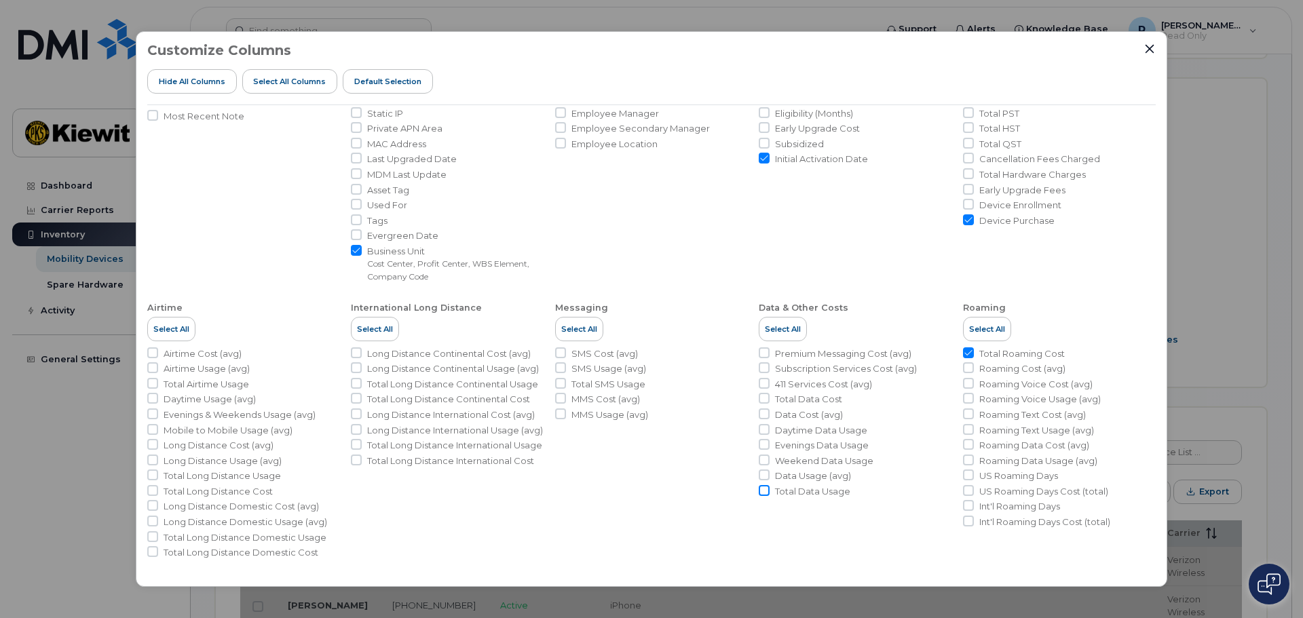
click at [760, 489] on input "Total Data Usage" at bounding box center [764, 490] width 11 height 11
checkbox input "true"
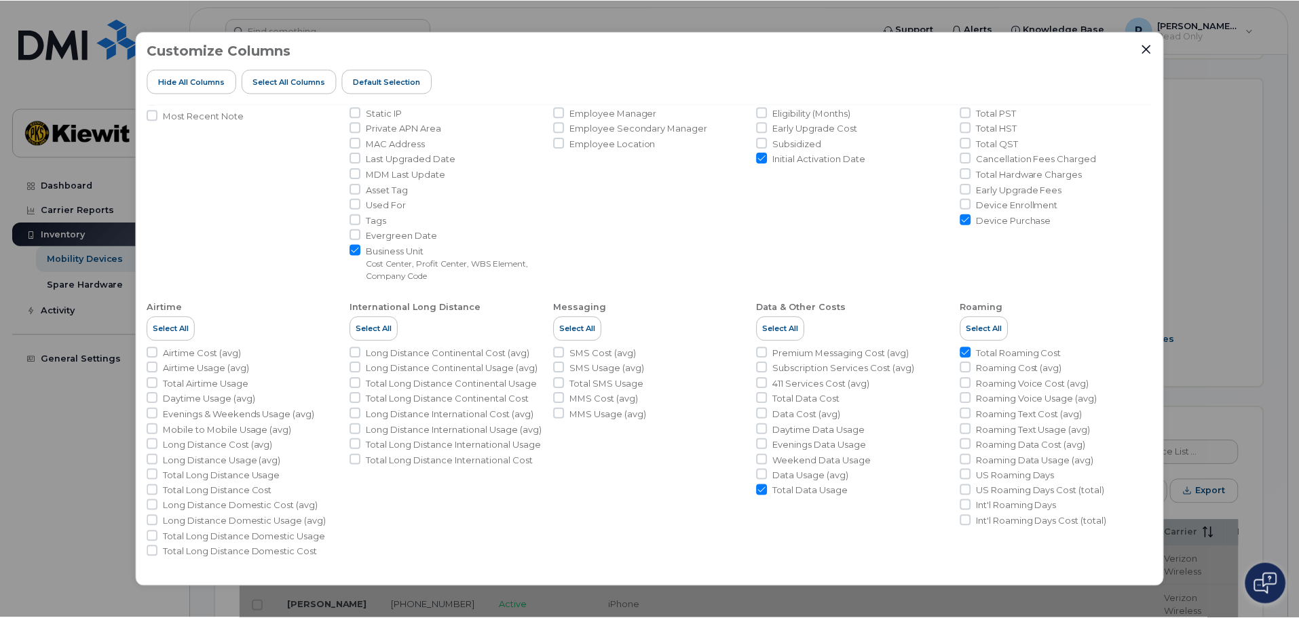
scroll to position [0, 0]
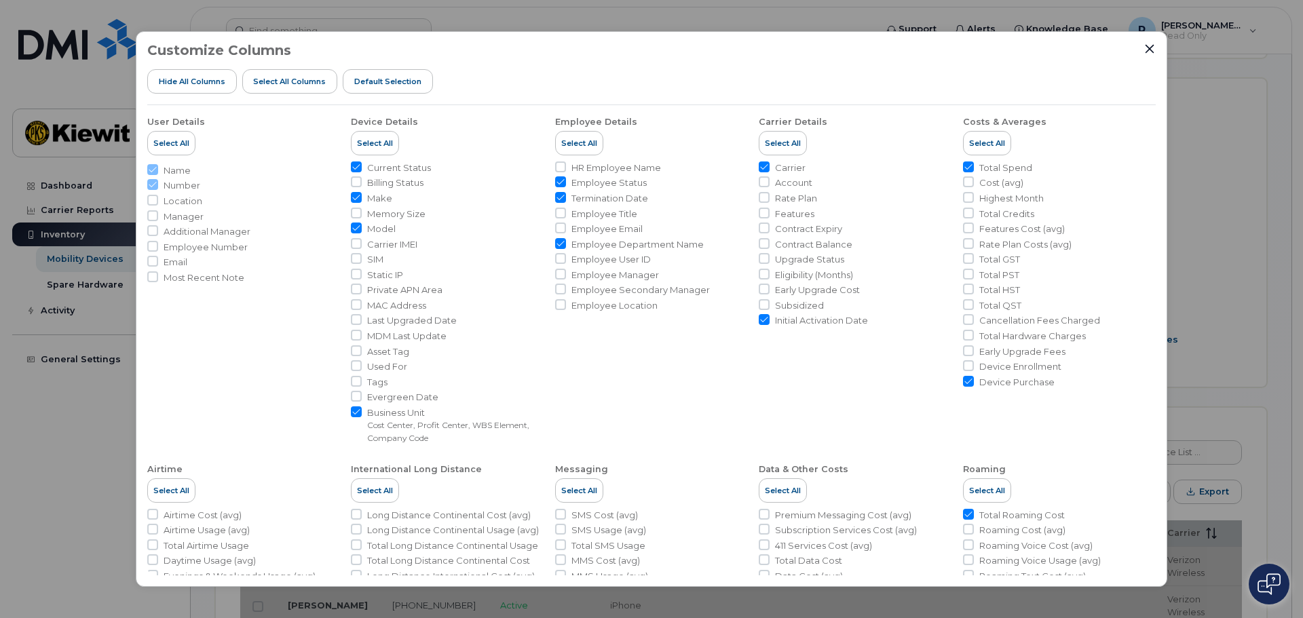
click at [1203, 110] on div "Customize Columns Hide All Columns Select all Columns Default Selection User De…" at bounding box center [651, 309] width 1303 height 618
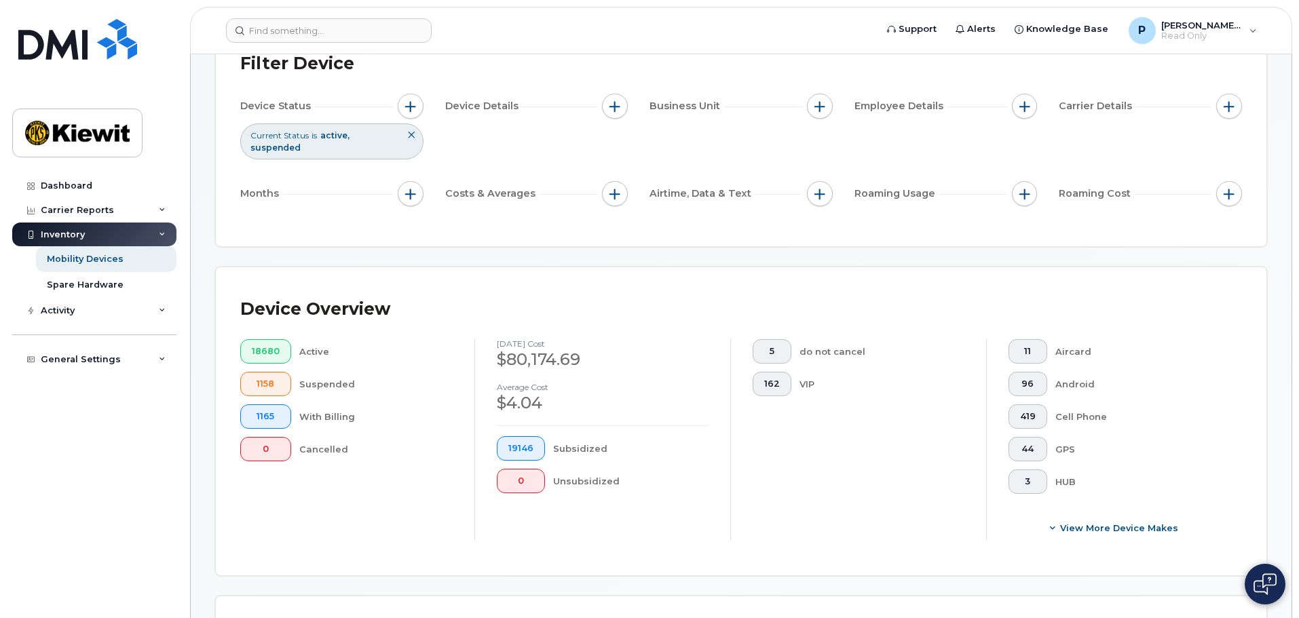
scroll to position [24, 0]
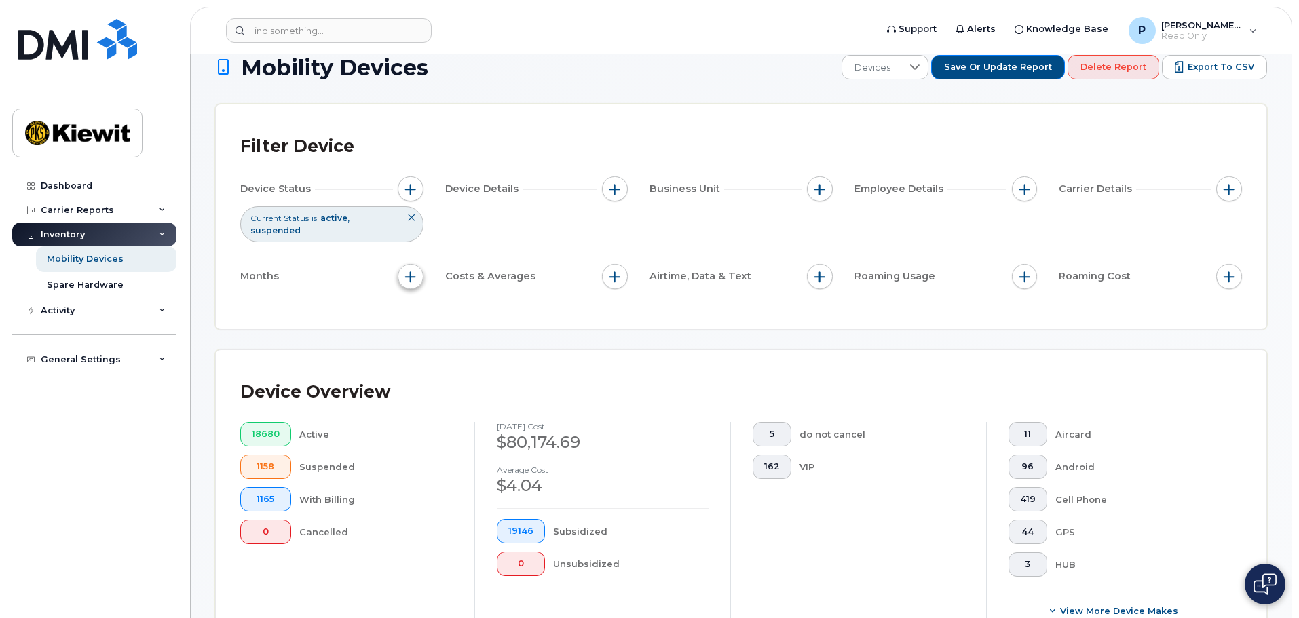
click at [413, 271] on span "button" at bounding box center [410, 276] width 11 height 11
click at [415, 303] on input "Billing Cycle" at bounding box center [414, 306] width 11 height 11
checkbox input "true"
click at [456, 358] on span at bounding box center [444, 362] width 31 height 24
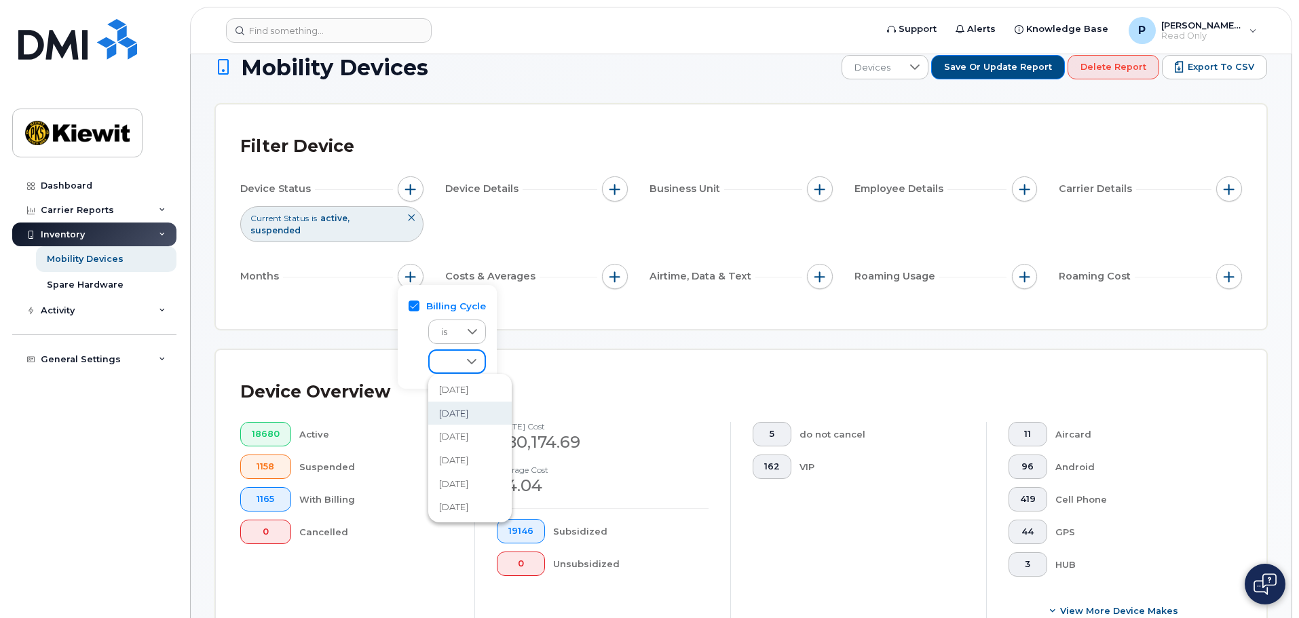
click at [468, 419] on span "[DATE]" at bounding box center [453, 413] width 29 height 13
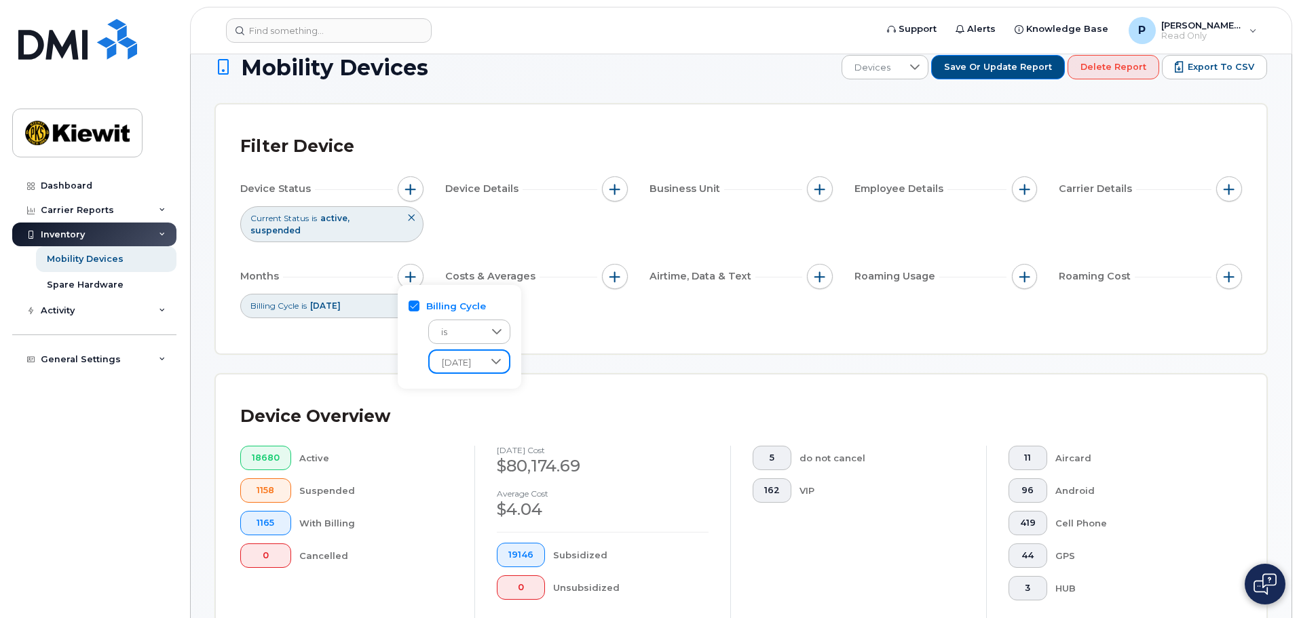
click at [569, 338] on div "Filter Device Device Status Current Status is active suspended Device Details B…" at bounding box center [741, 229] width 1051 height 249
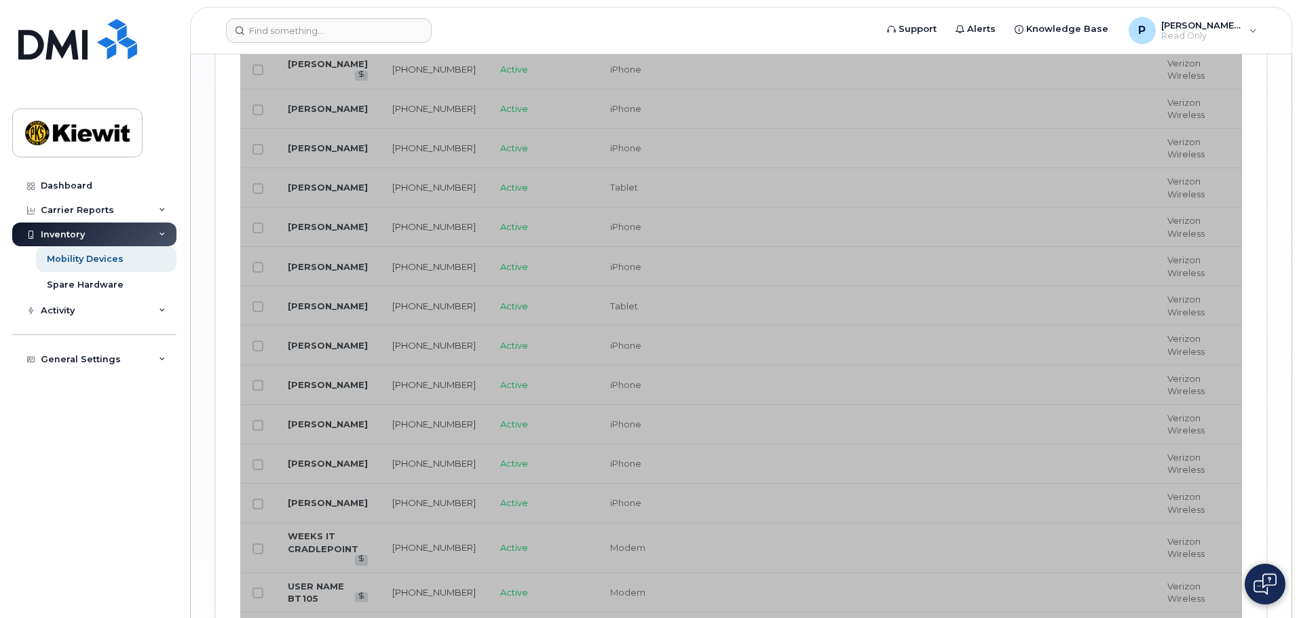
scroll to position [2331, 0]
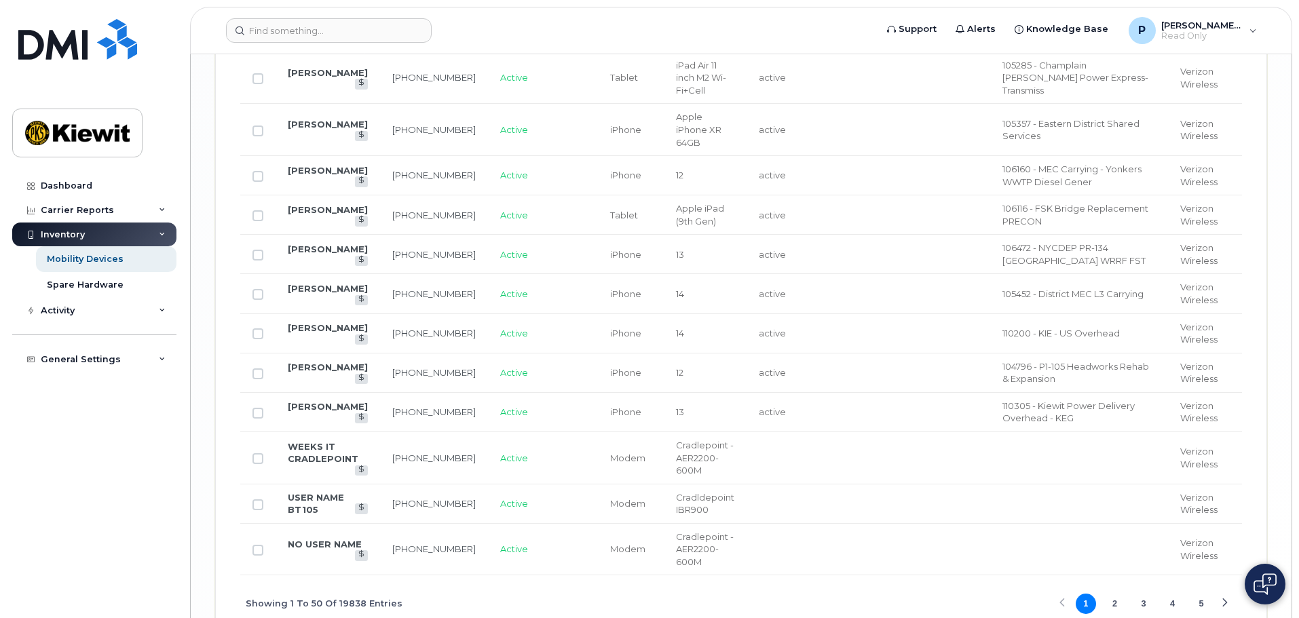
scroll to position [2524, 0]
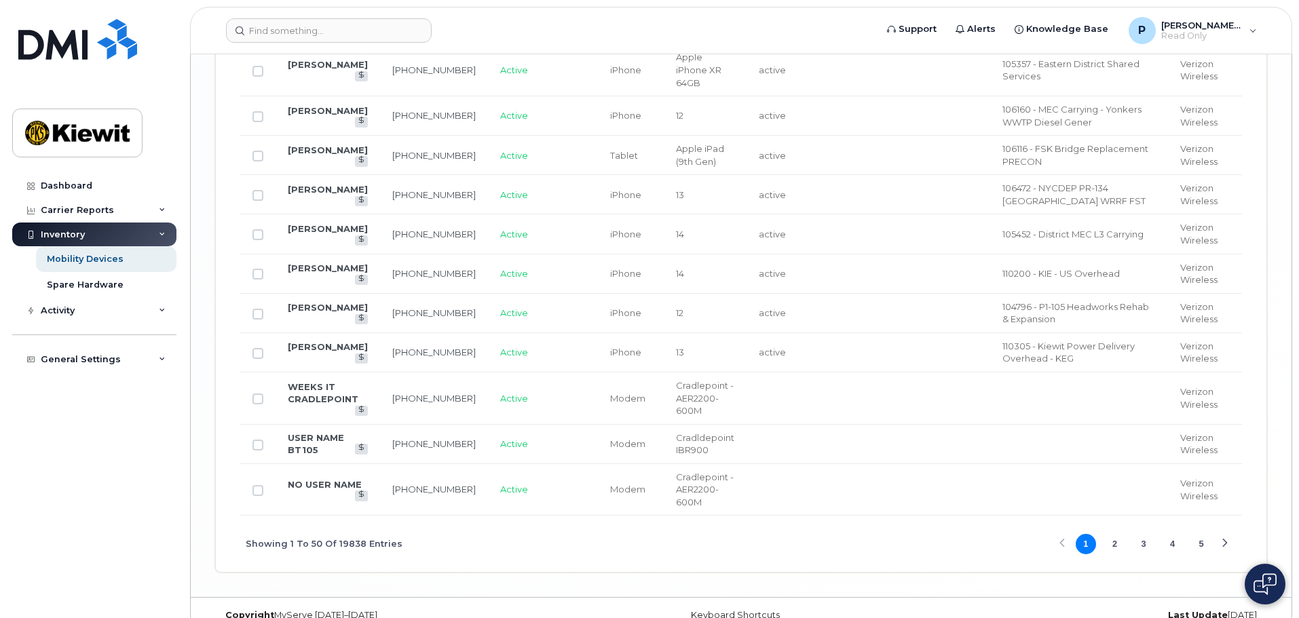
click at [1107, 534] on button "2" at bounding box center [1114, 544] width 20 height 20
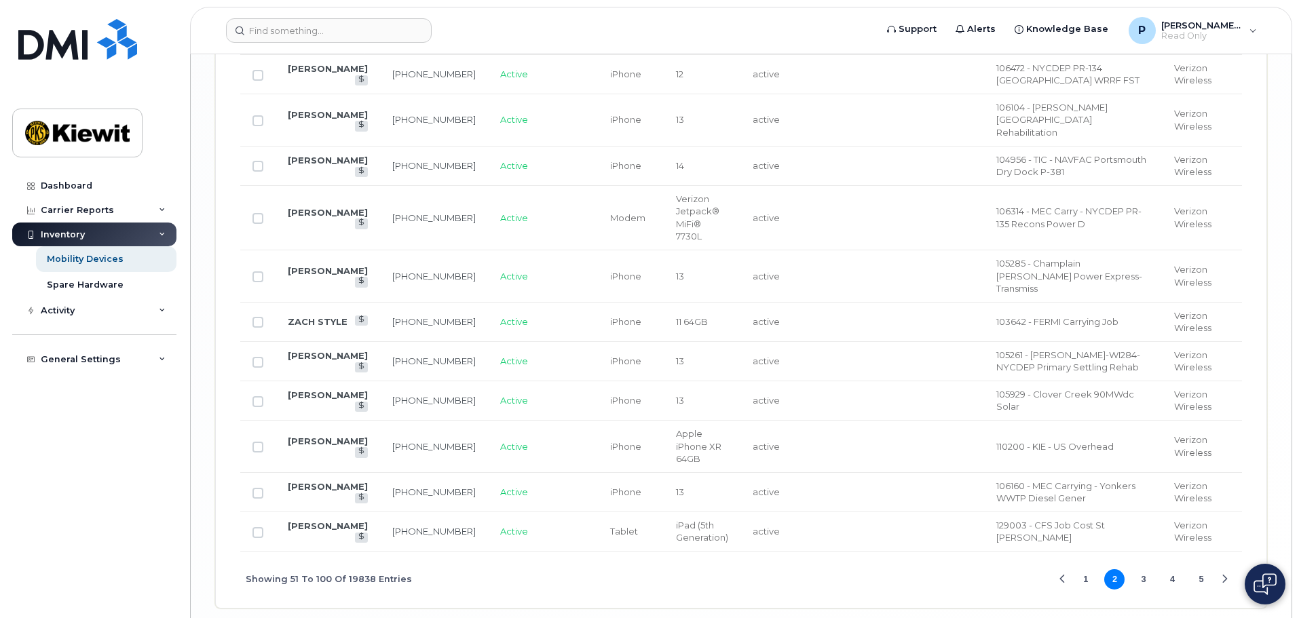
click at [1146, 590] on button "3" at bounding box center [1143, 579] width 20 height 20
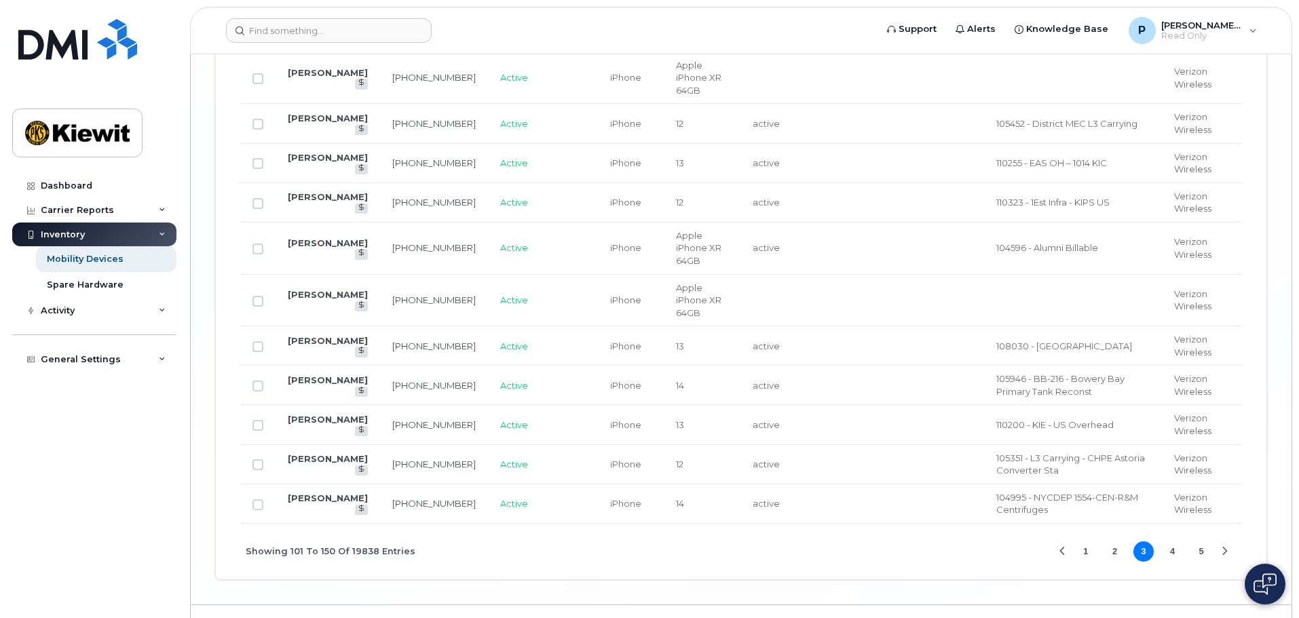
click at [1171, 562] on button "4" at bounding box center [1173, 552] width 20 height 20
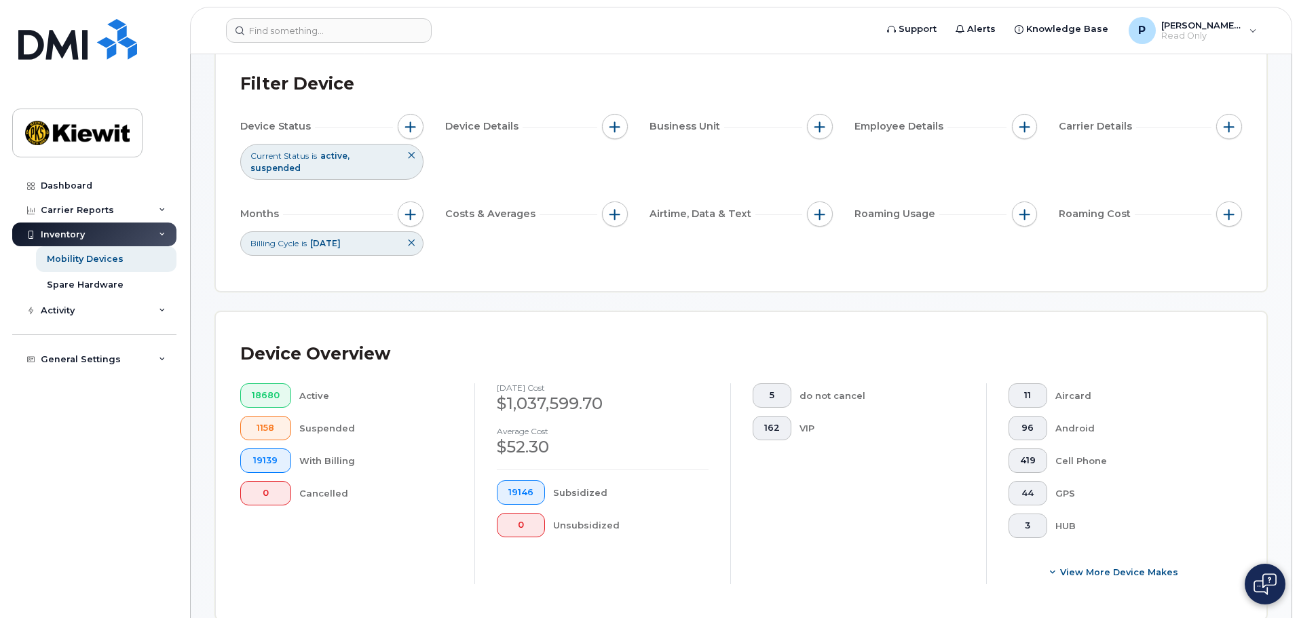
scroll to position [0, 0]
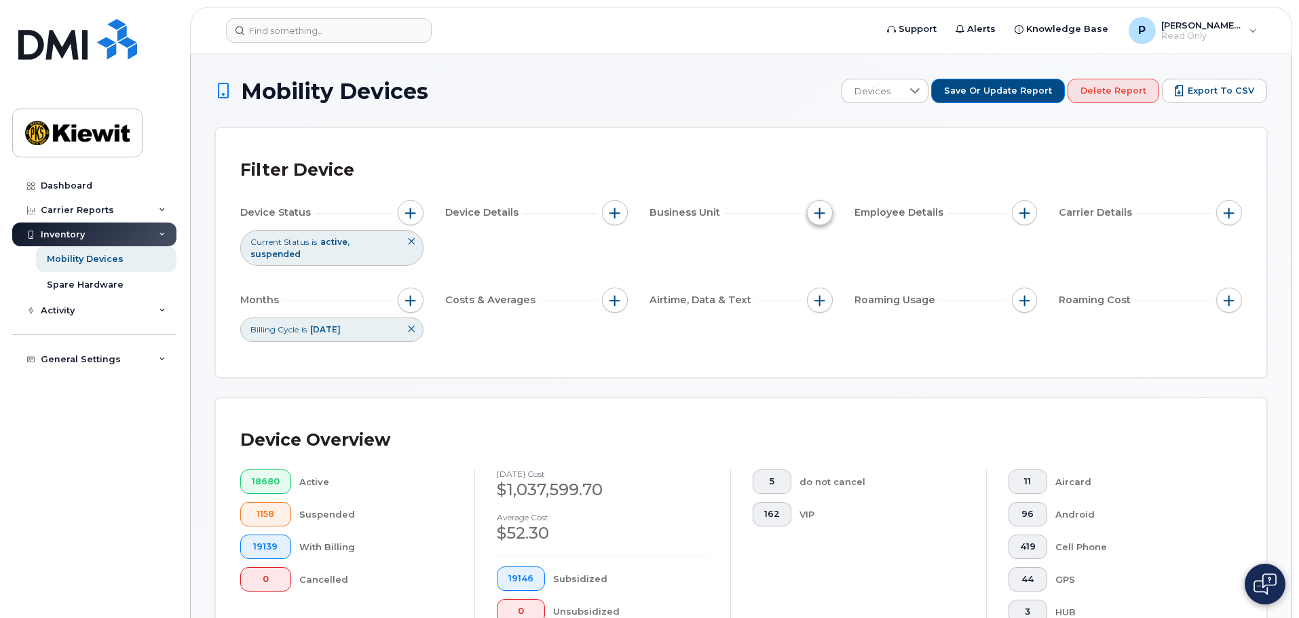
click at [814, 206] on button "button" at bounding box center [820, 213] width 26 height 26
click at [821, 317] on input "WBS Element" at bounding box center [823, 318] width 11 height 11
checkbox input "true"
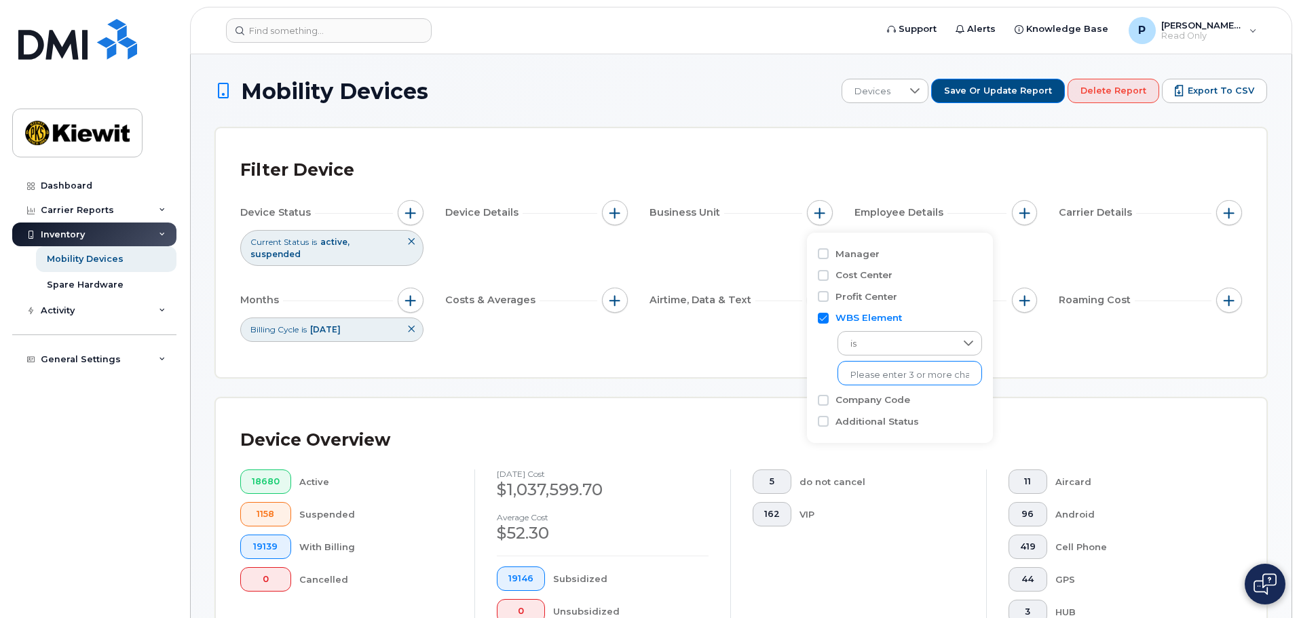
click at [869, 369] on input "text" at bounding box center [909, 375] width 119 height 12
type input "110190"
click at [863, 398] on li "1346 - 110190.2188 - [PERSON_NAME] Energy Group Inc." at bounding box center [967, 403] width 259 height 25
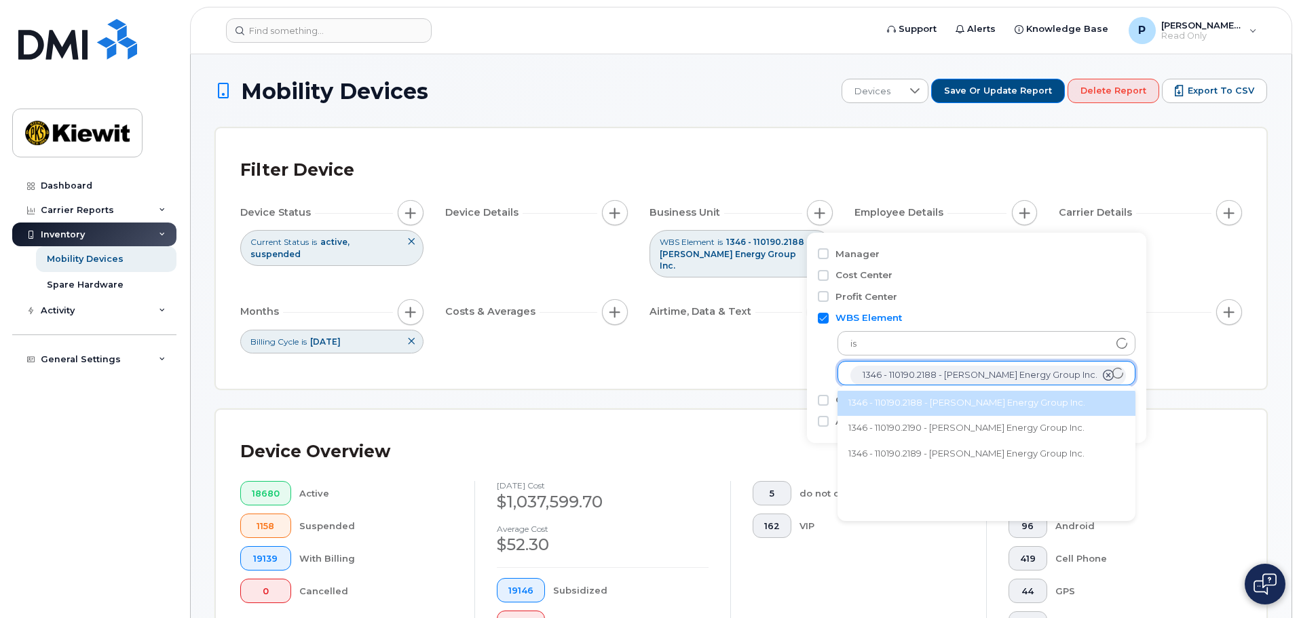
scroll to position [27, 0]
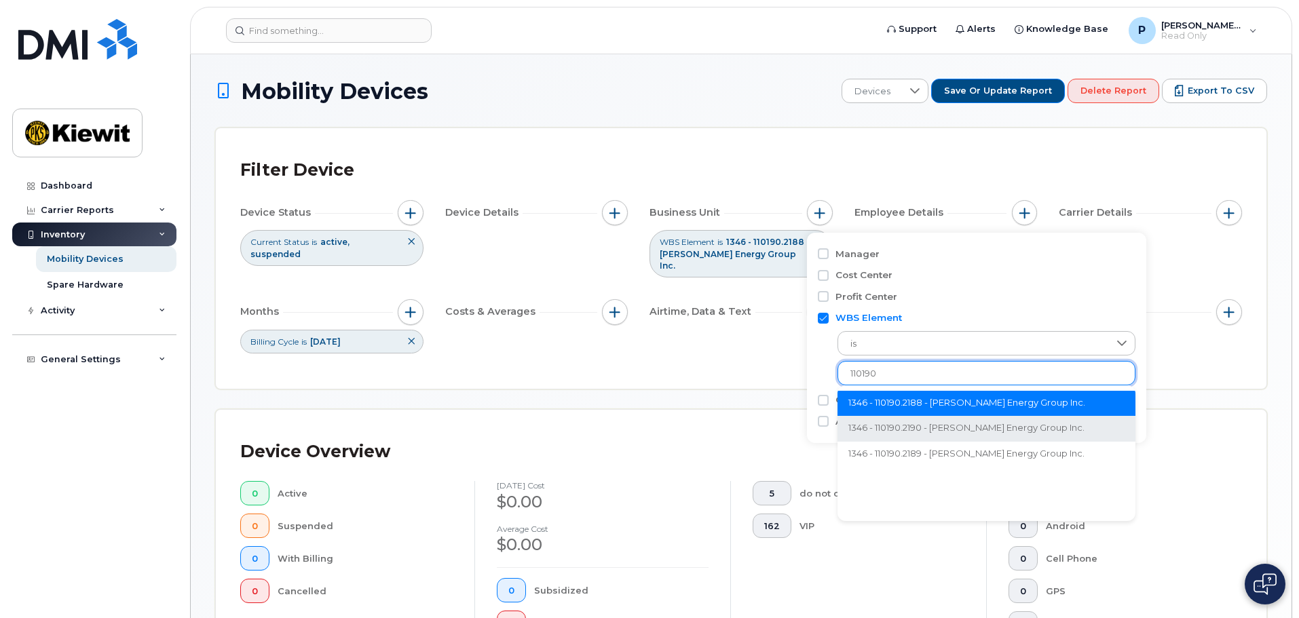
type input "110190"
click at [899, 424] on li "1346 - 110190.2190 - [PERSON_NAME] Energy Group Inc." at bounding box center [987, 429] width 298 height 25
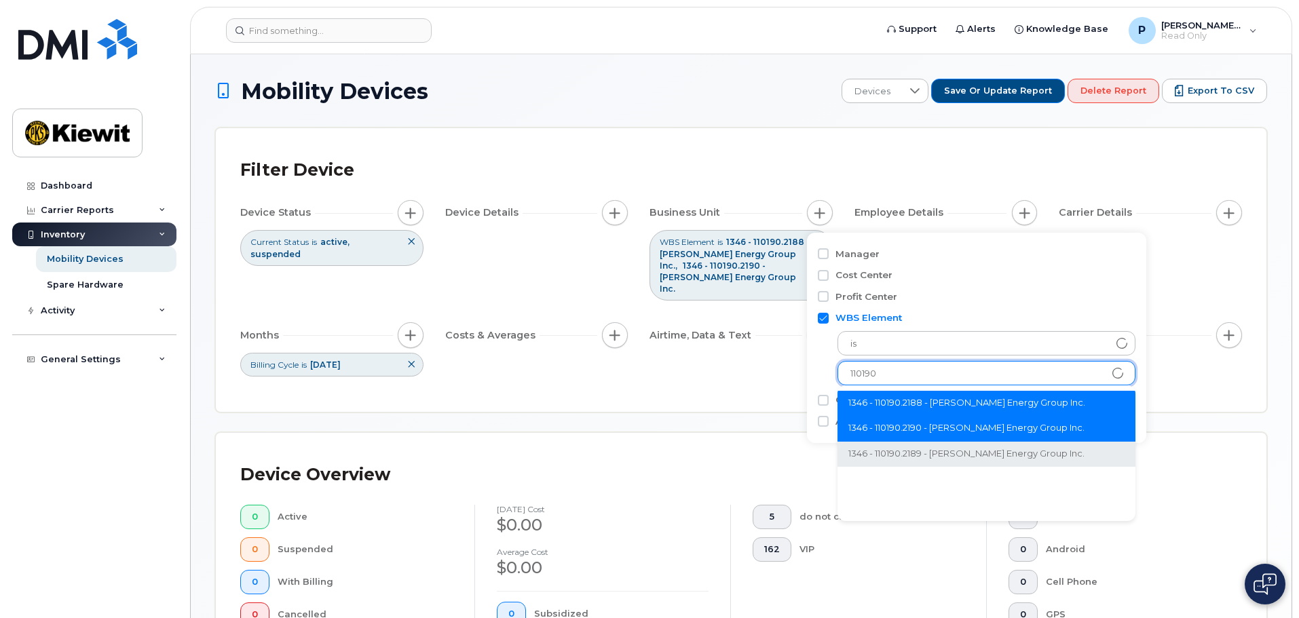
type input "110190"
click at [911, 449] on li "1346 - 110190.2189 - [PERSON_NAME] Energy Group Inc." at bounding box center [987, 454] width 298 height 25
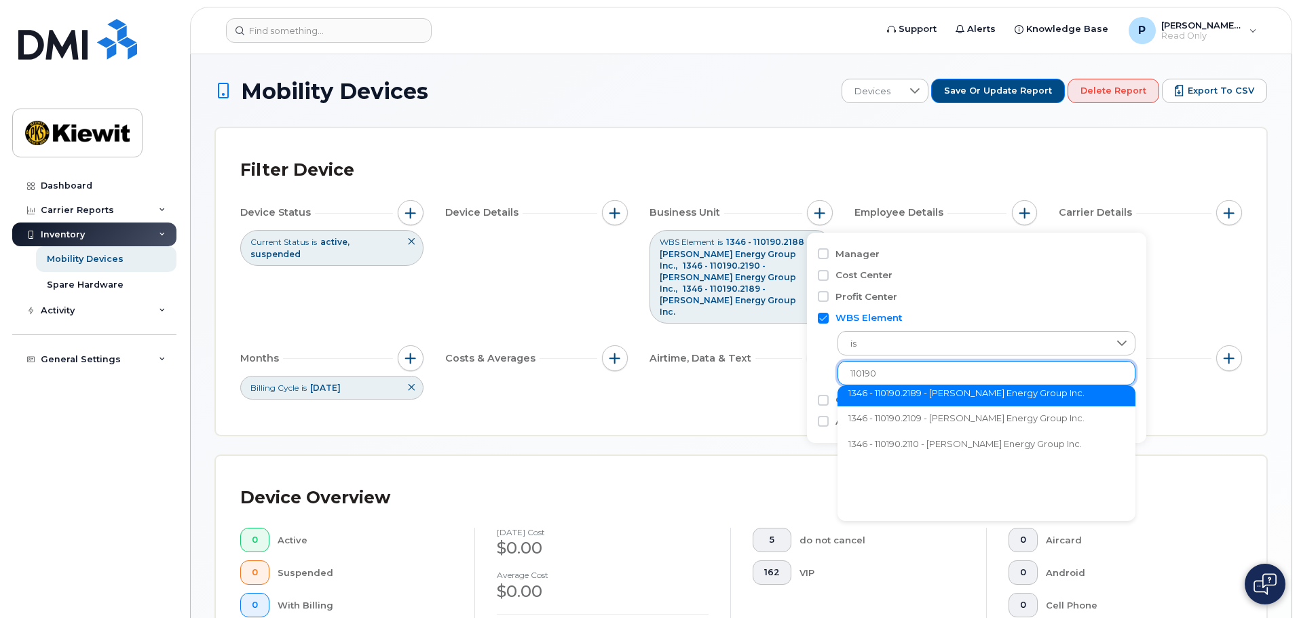
scroll to position [54, 0]
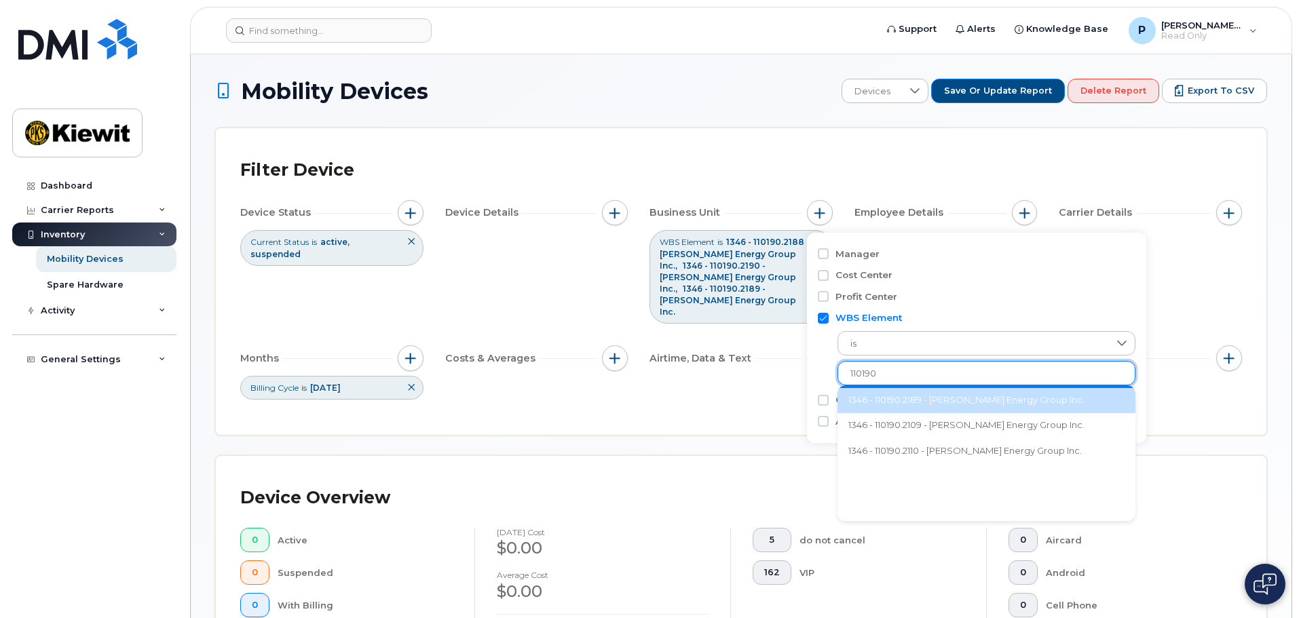
type input "110190"
click at [828, 321] on input "WBS Element" at bounding box center [823, 318] width 11 height 11
checkbox input "false"
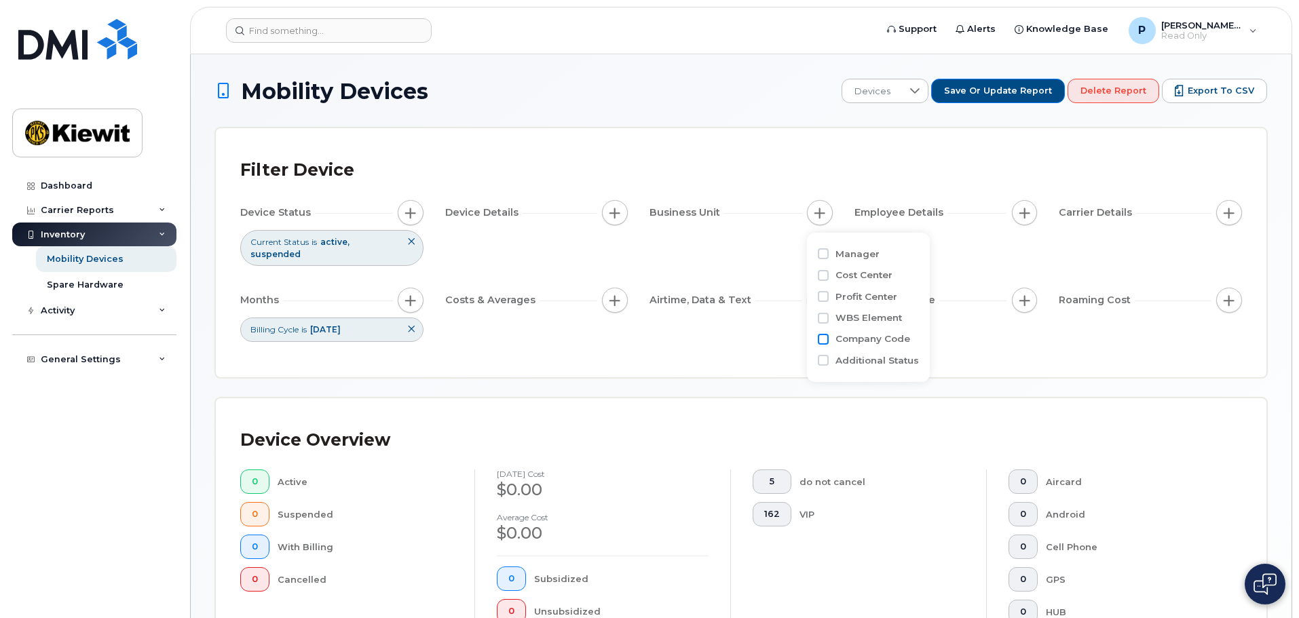
click at [825, 337] on input "Company Code" at bounding box center [823, 339] width 11 height 11
checkbox input "true"
click at [876, 391] on input "text" at bounding box center [909, 397] width 119 height 12
type input "1"
type input "1346"
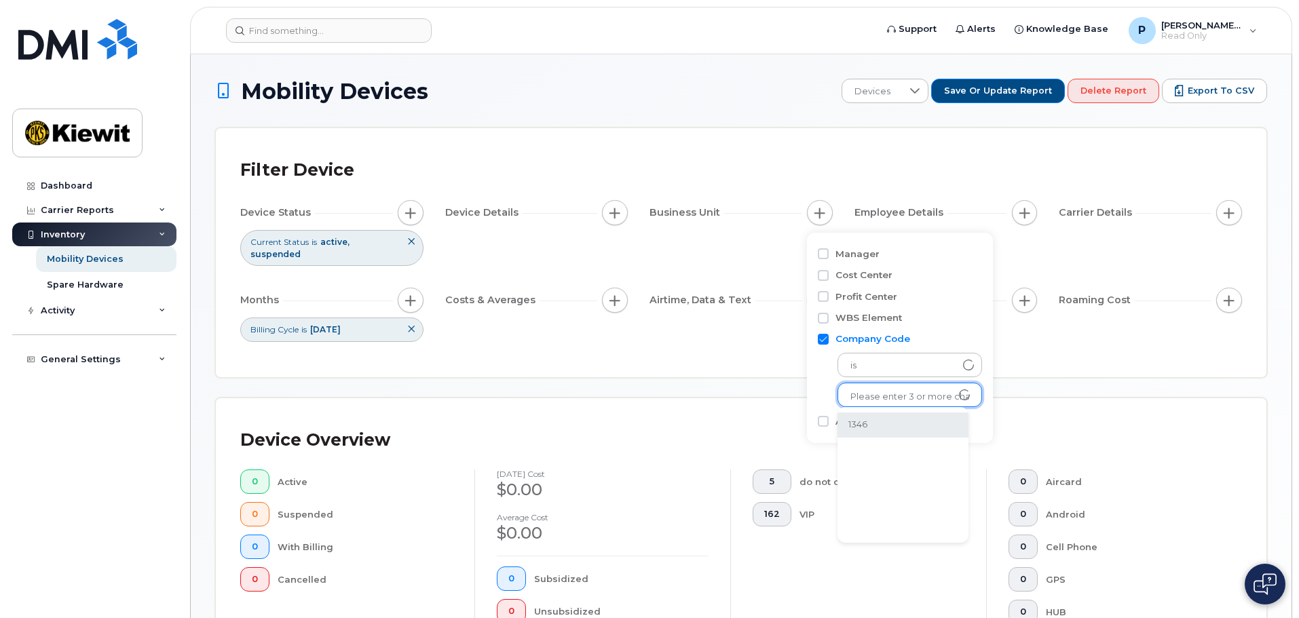
click at [886, 424] on li "1346" at bounding box center [903, 425] width 131 height 25
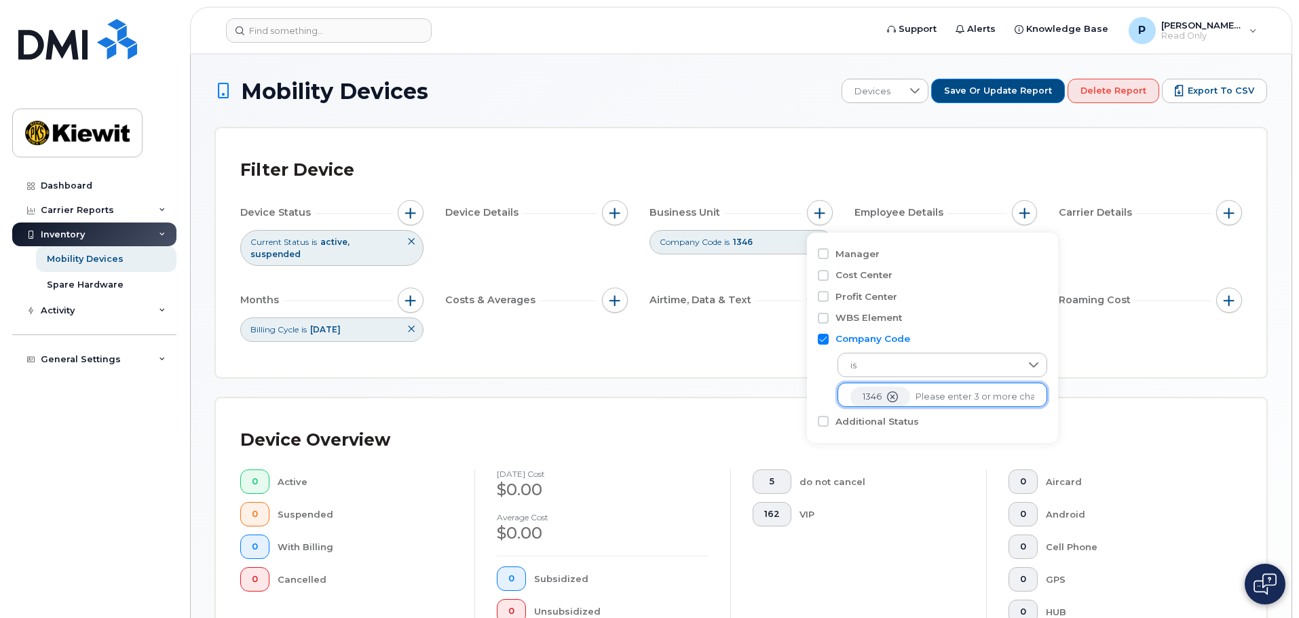
click at [774, 398] on div "Device Overview 0 Active 0 Suspended 0 With Billing 0 Cancelled [DATE] cost $0.…" at bounding box center [741, 552] width 1051 height 308
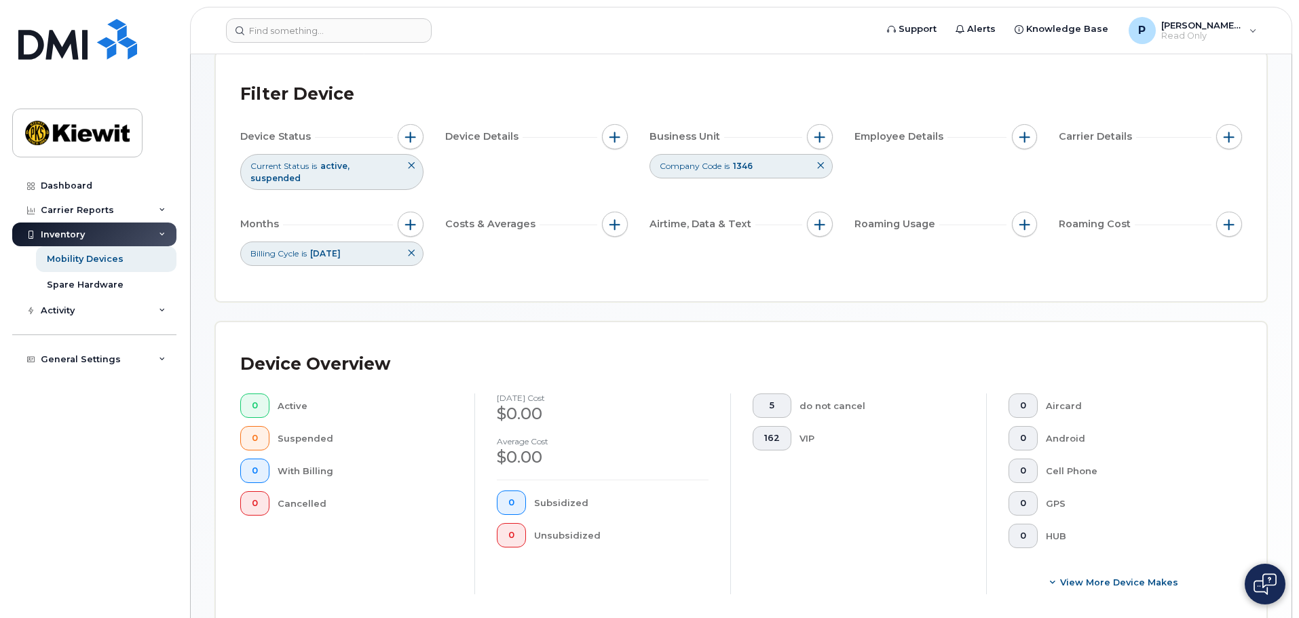
scroll to position [68, 0]
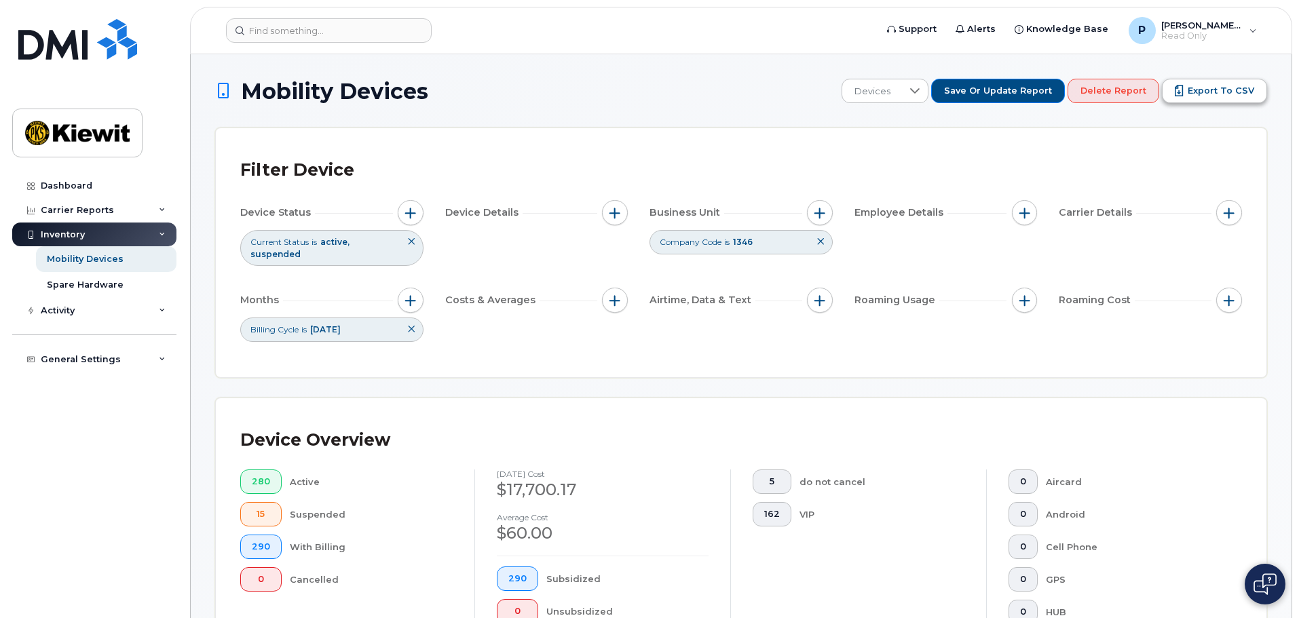
click at [1203, 94] on span "Export to CSV" at bounding box center [1221, 91] width 67 height 12
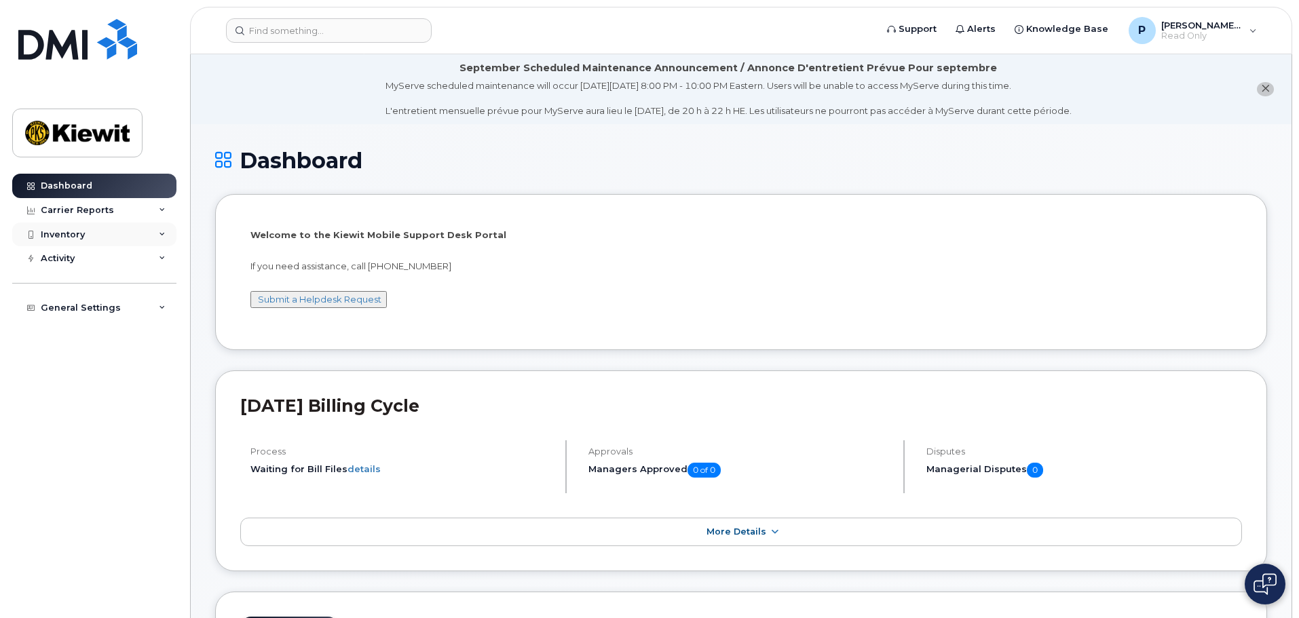
click at [88, 246] on div "Inventory" at bounding box center [94, 235] width 164 height 24
click at [81, 254] on div "Mobility Devices" at bounding box center [85, 259] width 77 height 12
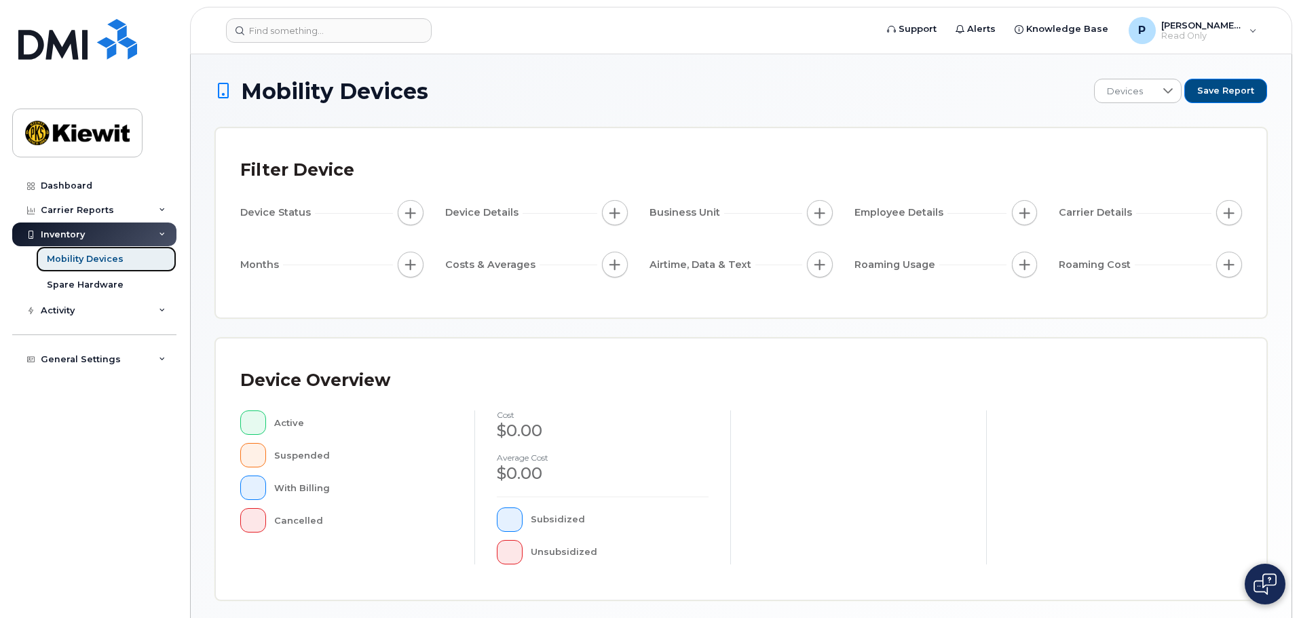
click at [123, 254] on link "Mobility Devices" at bounding box center [106, 259] width 140 height 26
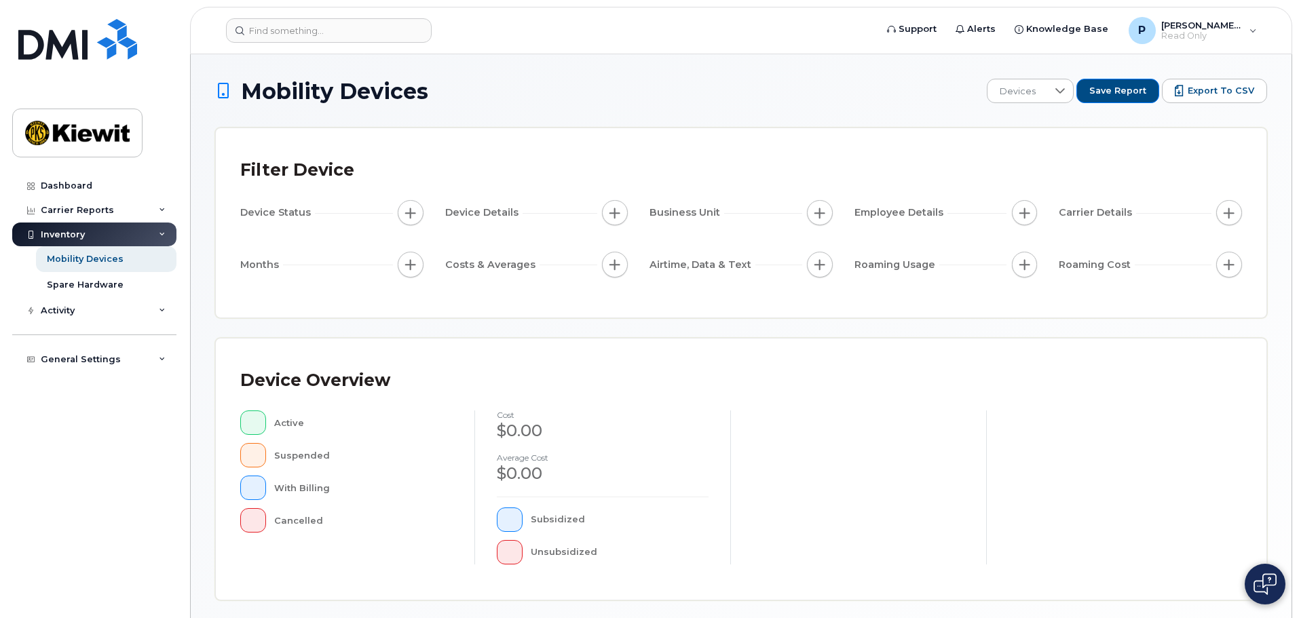
click at [593, 333] on div "Mobility Devices Devices Save Report Export to CSV Filter Device Device Status …" at bounding box center [741, 472] width 1052 height 787
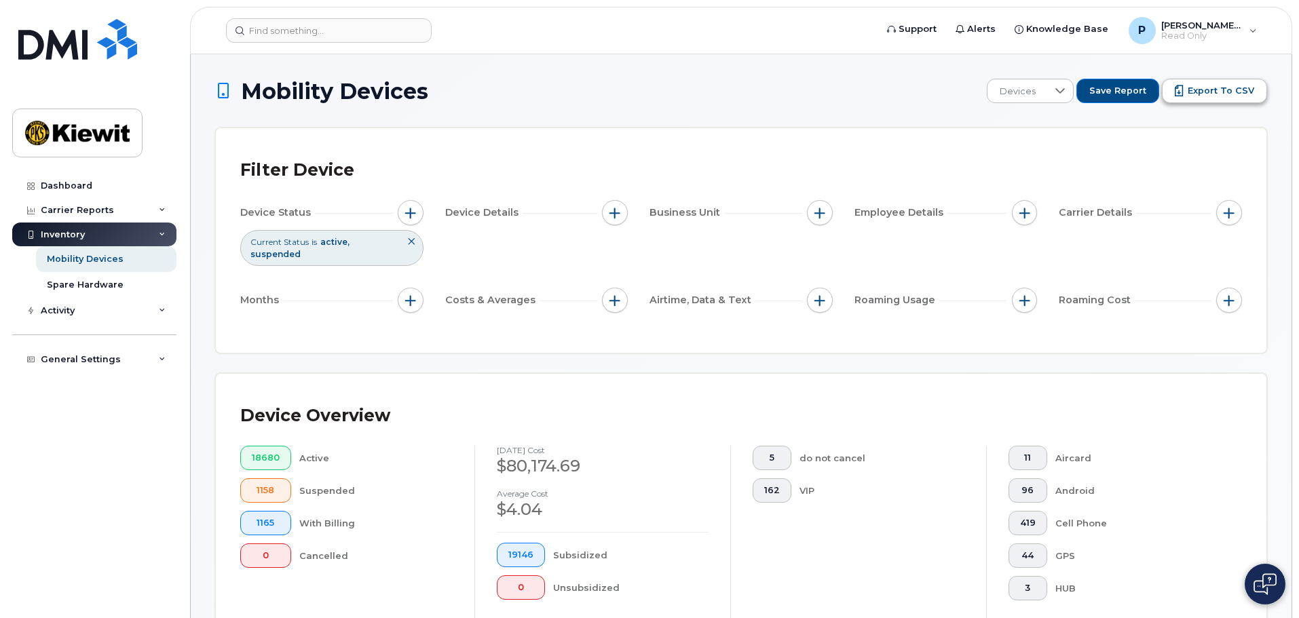
click at [1182, 93] on icon "Export to CSV" at bounding box center [1180, 92] width 4 height 5
